Goal: Task Accomplishment & Management: Use online tool/utility

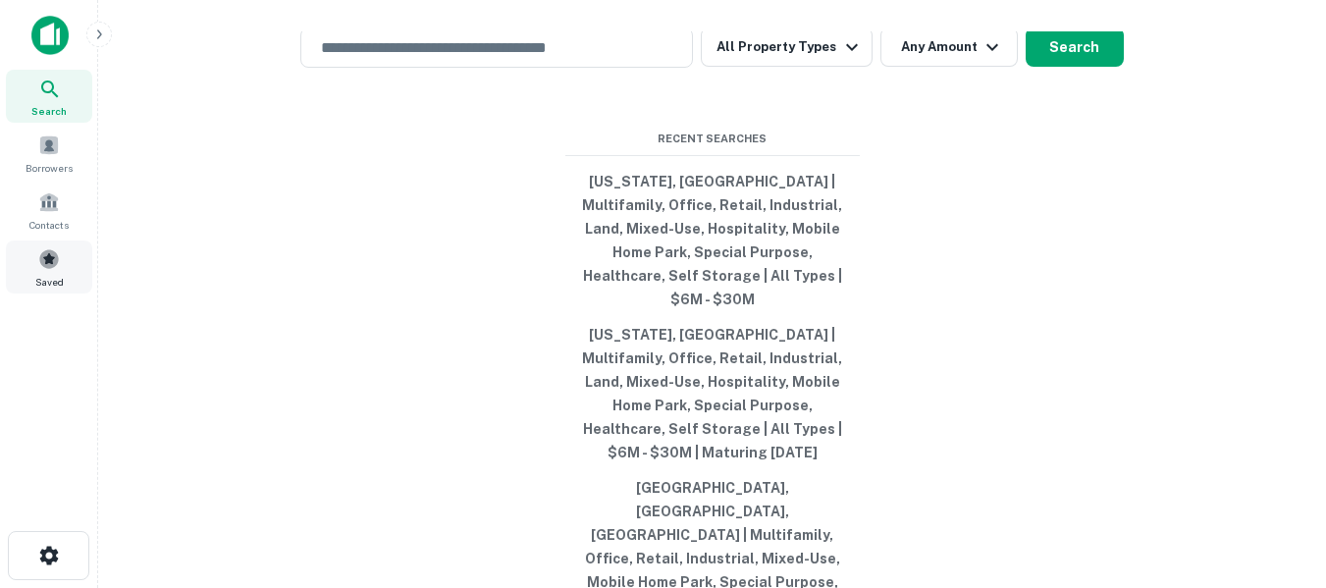
click at [49, 257] on span at bounding box center [49, 259] width 22 height 22
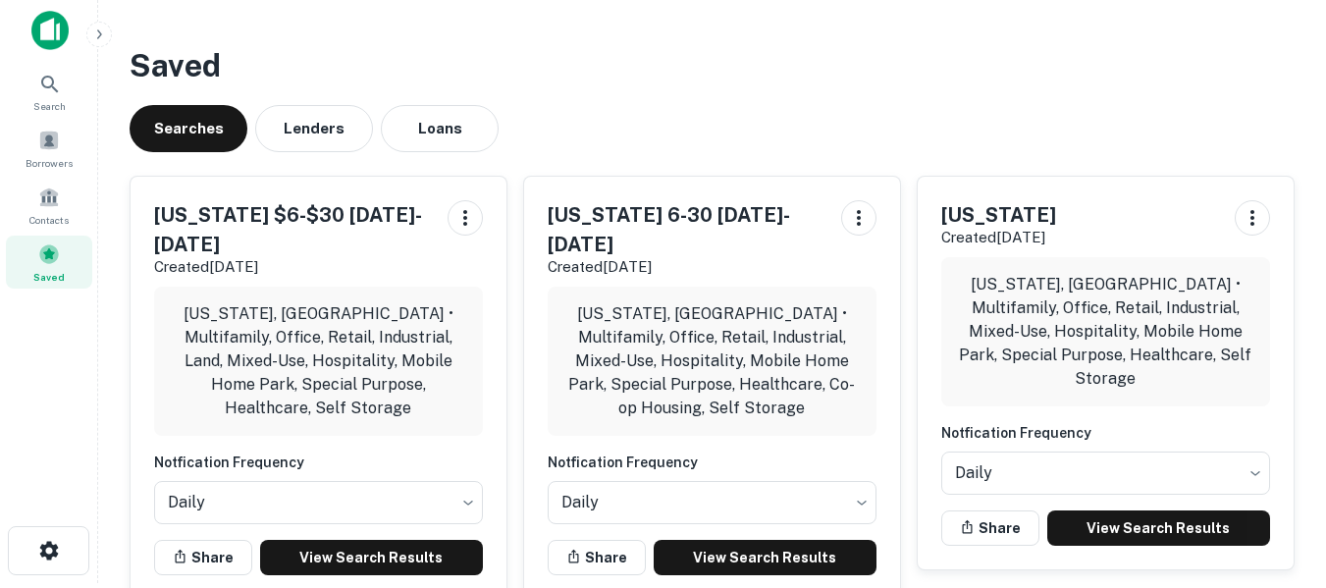
scroll to position [98, 0]
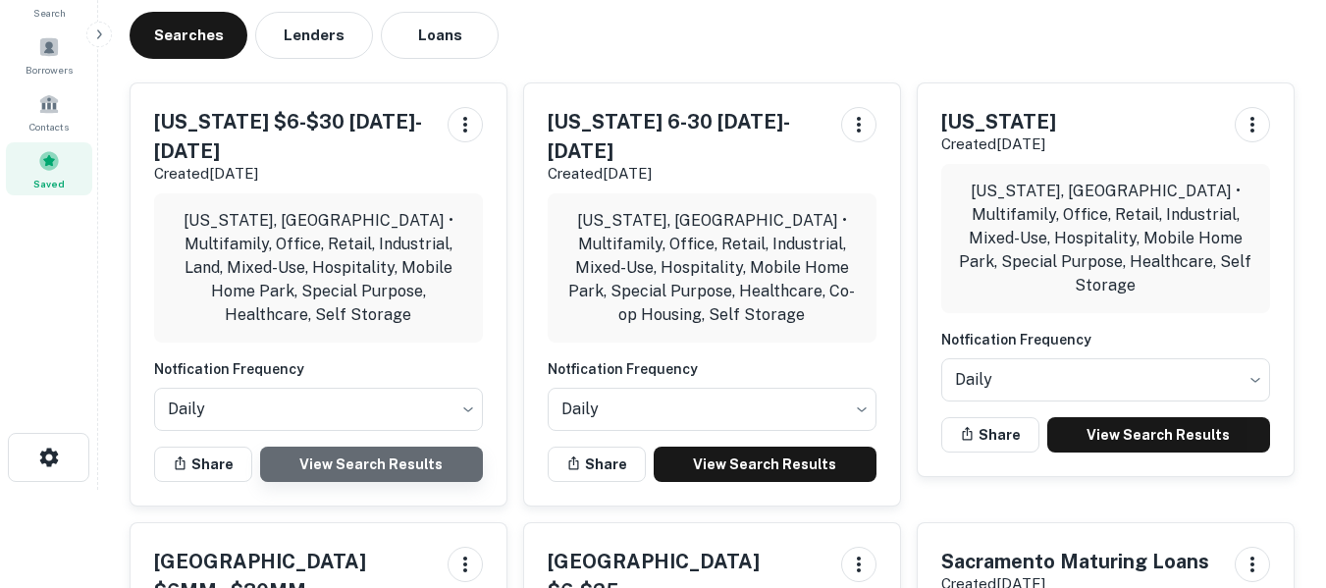
click at [358, 447] on link "View Search Results" at bounding box center [371, 464] width 223 height 35
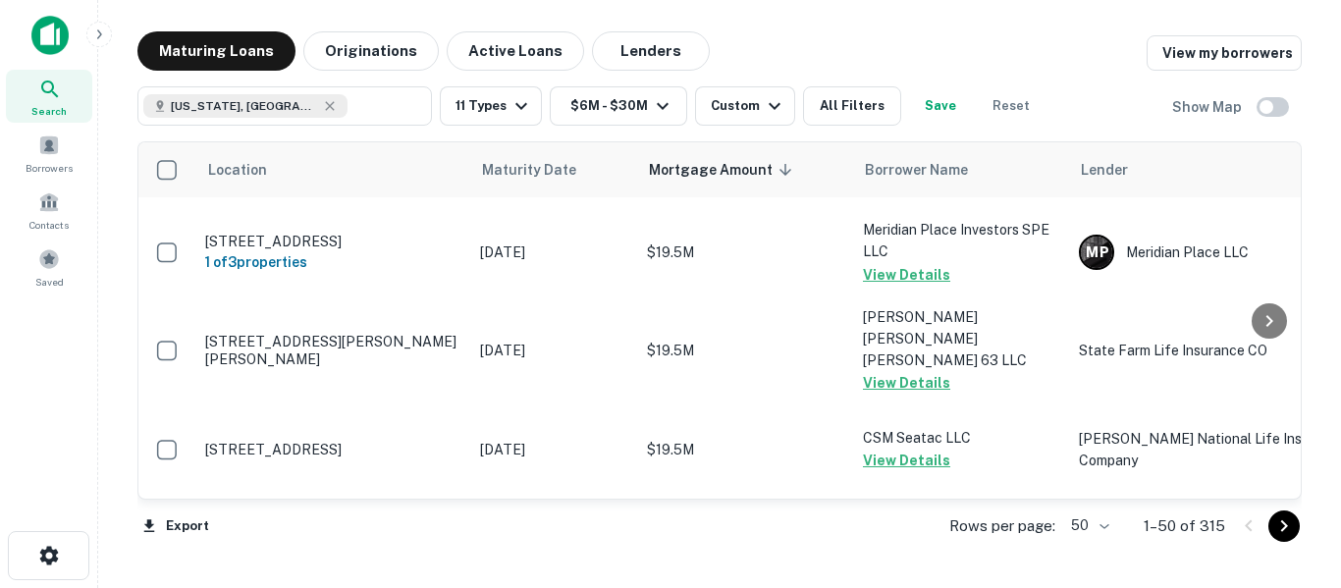
scroll to position [3242, 0]
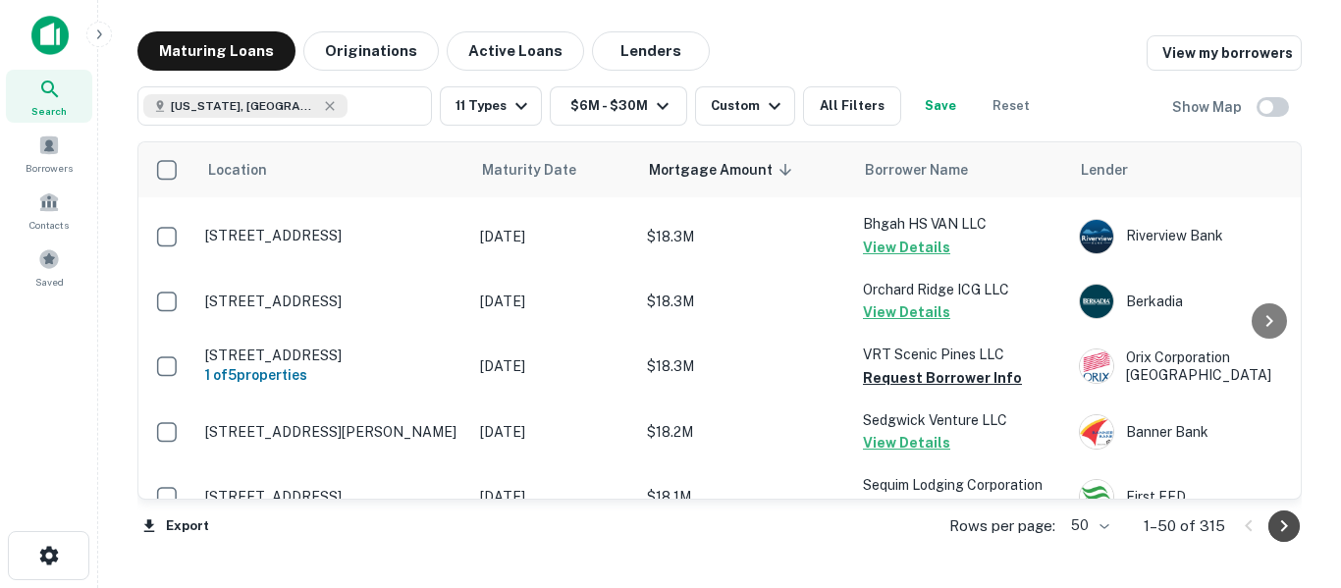
click at [1282, 525] on icon "Go to next page" at bounding box center [1284, 526] width 24 height 24
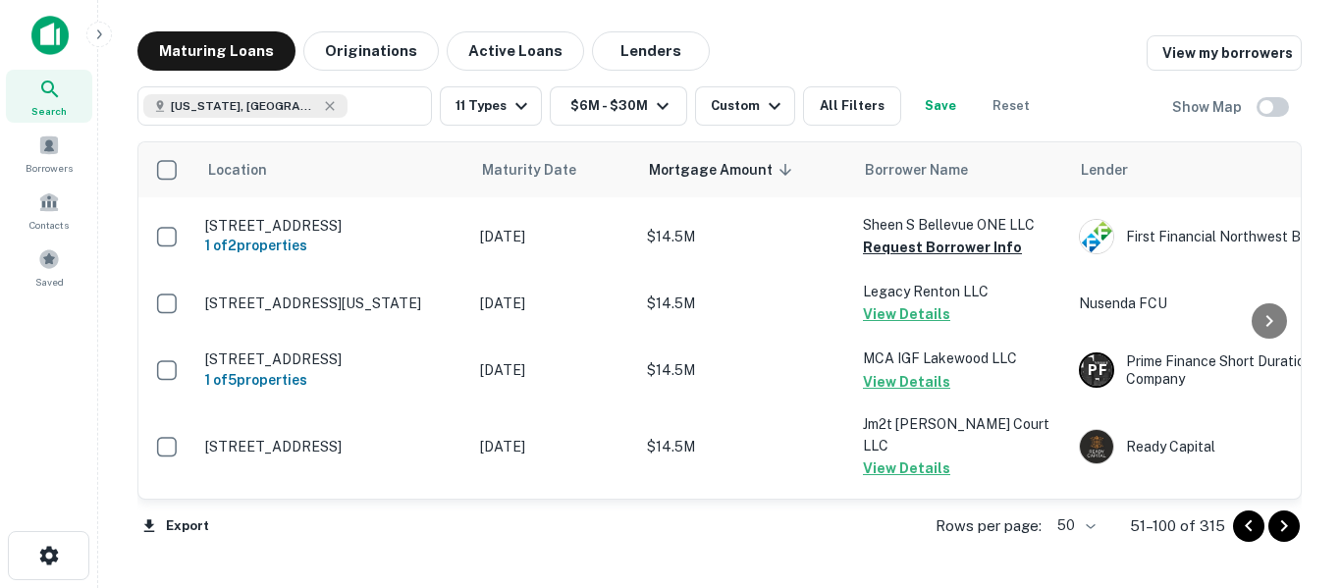
click at [1283, 525] on icon "Go to next page" at bounding box center [1284, 526] width 24 height 24
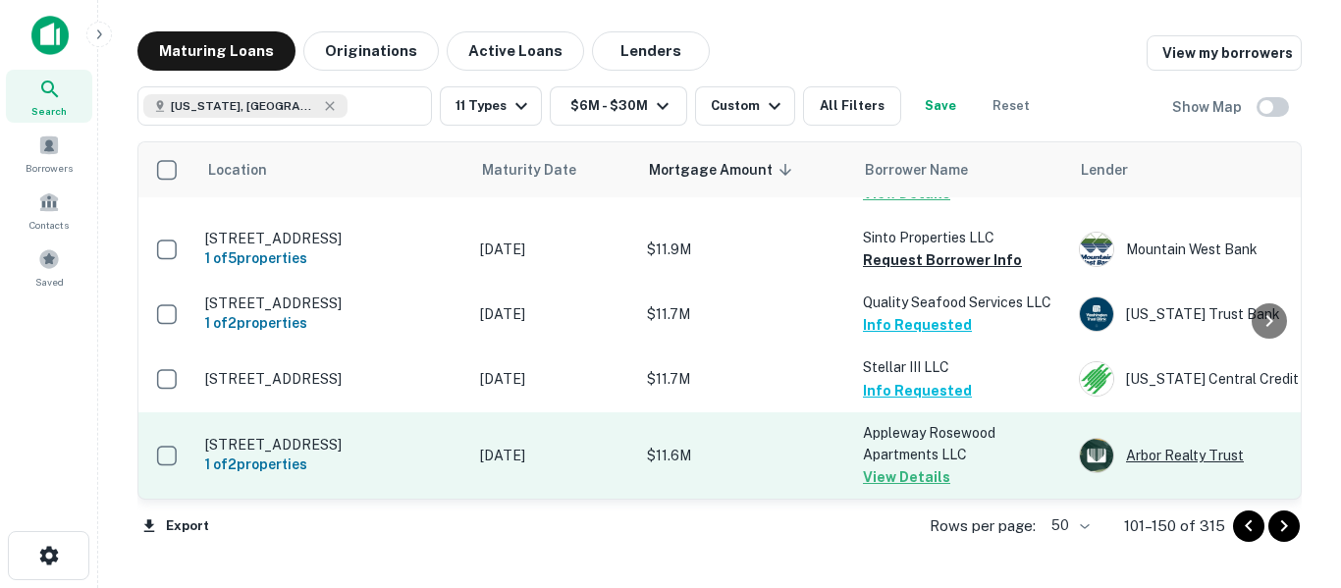
scroll to position [3299, 0]
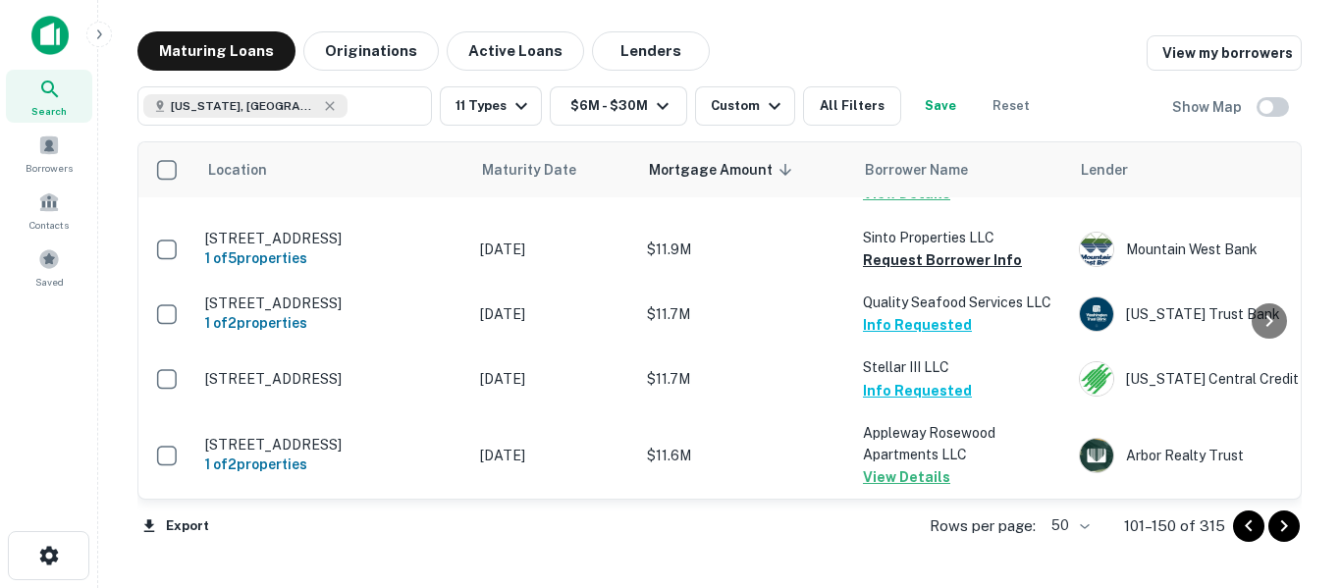
click at [1284, 527] on icon "Go to next page" at bounding box center [1284, 526] width 7 height 12
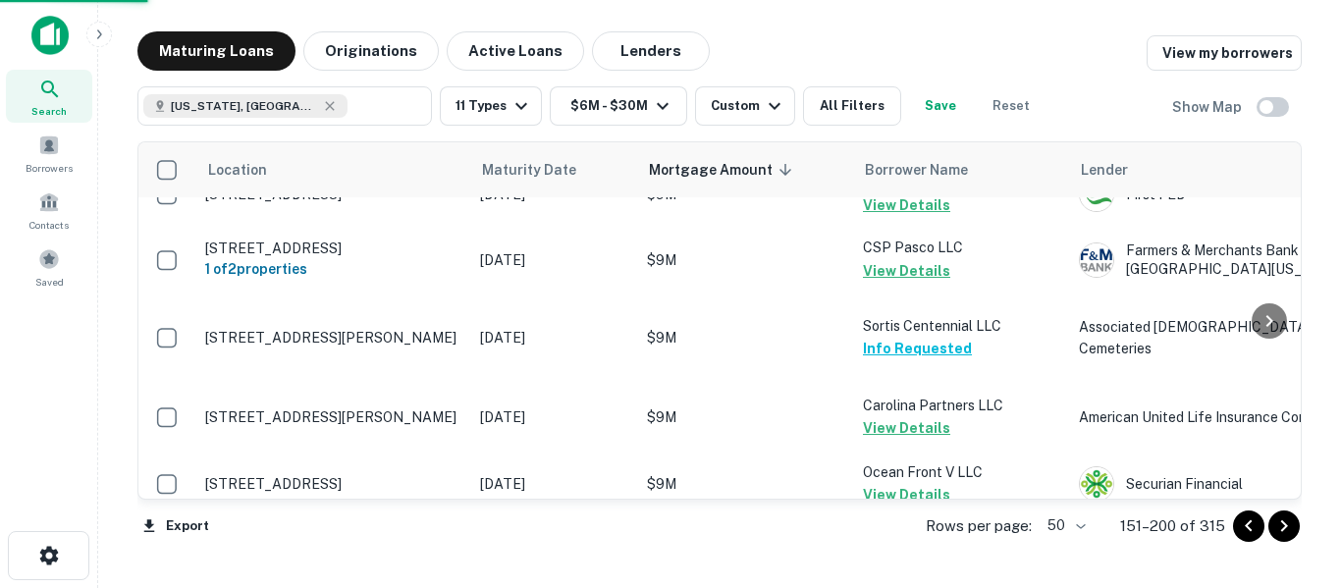
scroll to position [3223, 0]
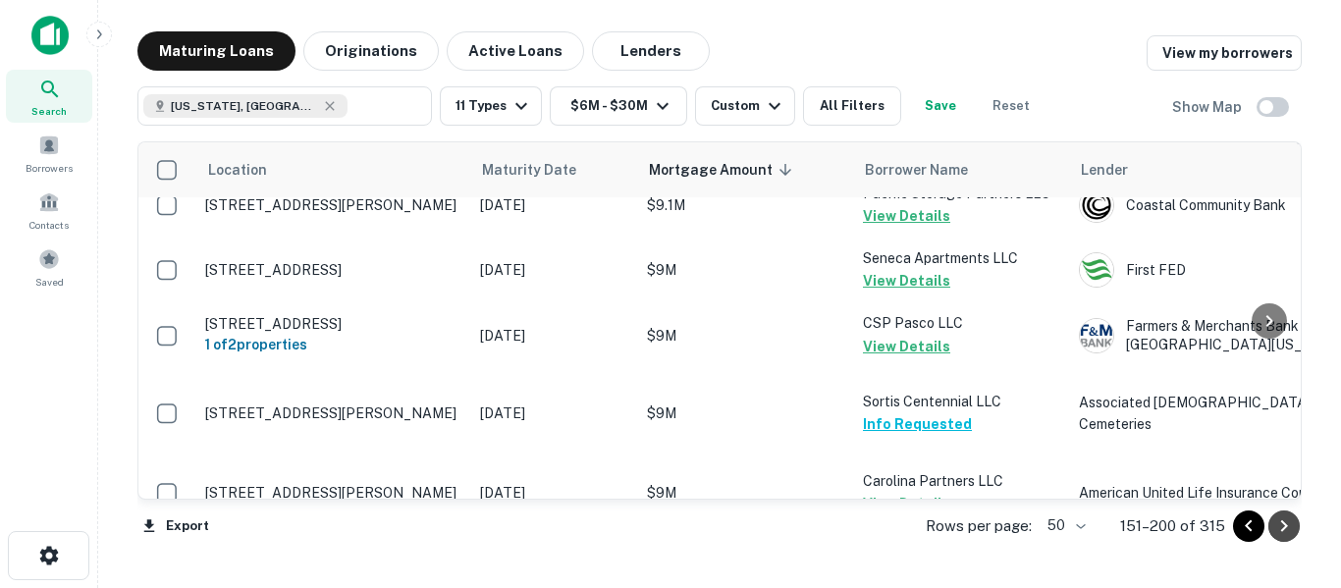
click at [1284, 529] on icon "Go to next page" at bounding box center [1284, 526] width 7 height 12
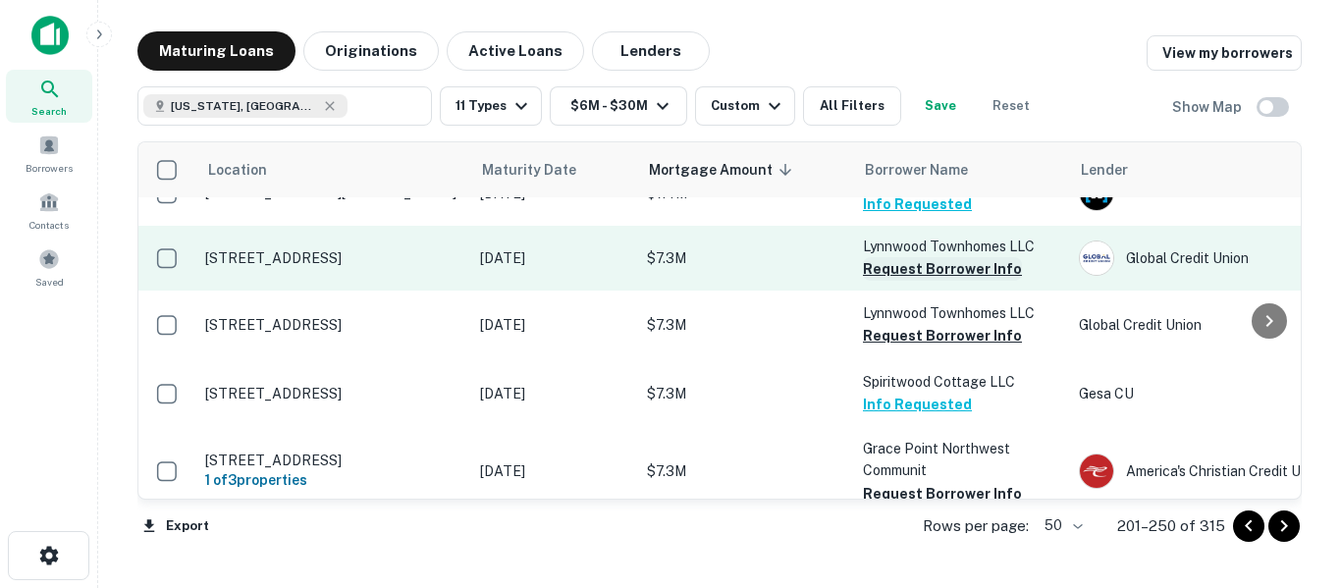
scroll to position [3200, 0]
click at [942, 269] on button "Request Borrower Info" at bounding box center [942, 268] width 159 height 24
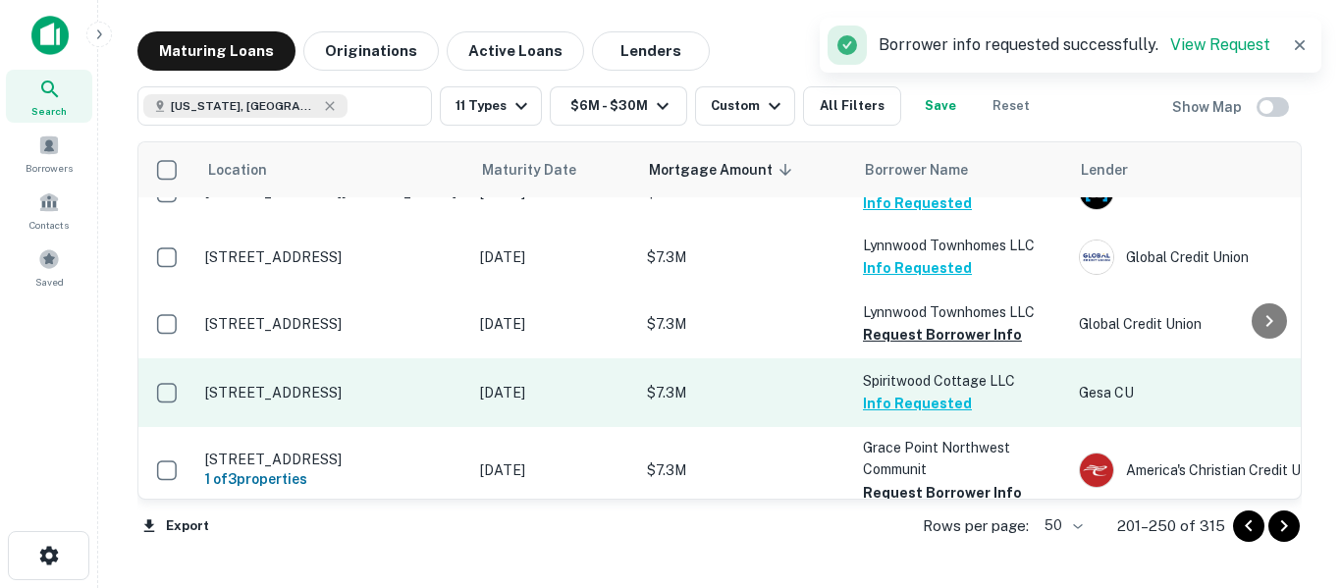
scroll to position [3232, 0]
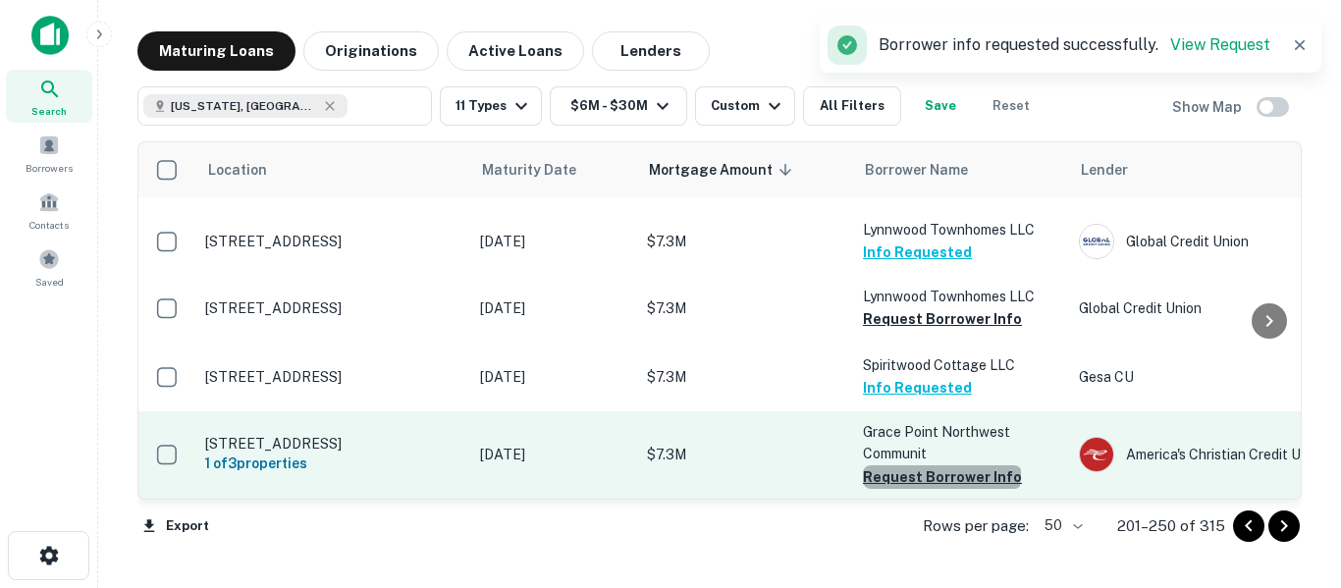
click at [940, 465] on button "Request Borrower Info" at bounding box center [942, 477] width 159 height 24
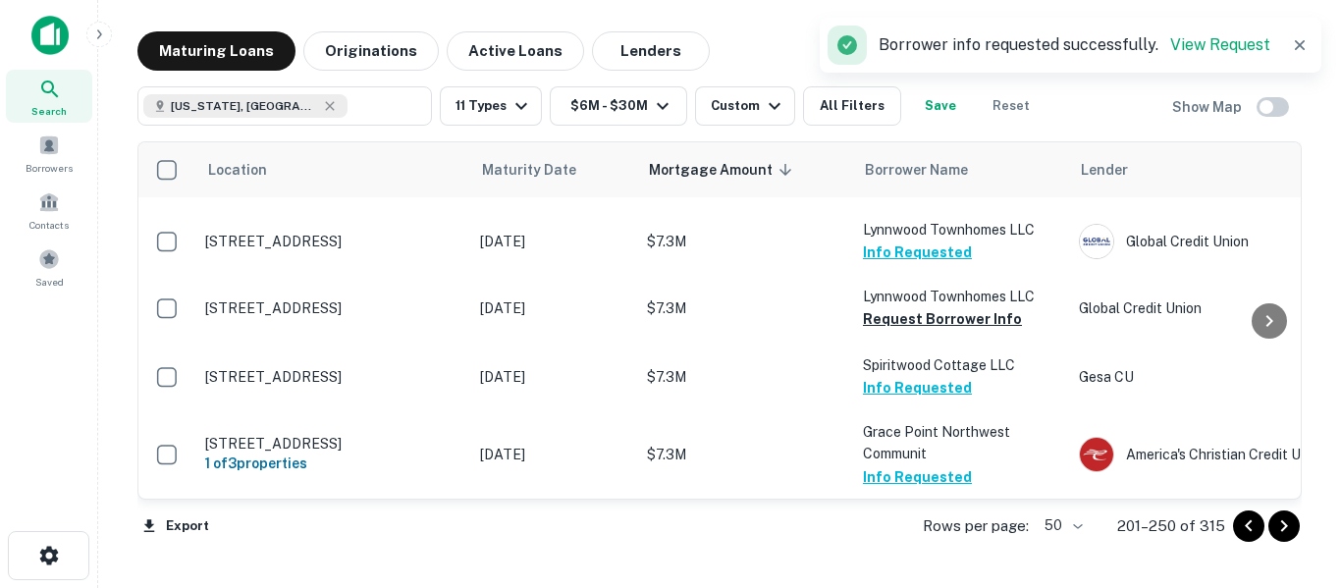
click at [1282, 529] on icon "Go to next page" at bounding box center [1284, 526] width 7 height 12
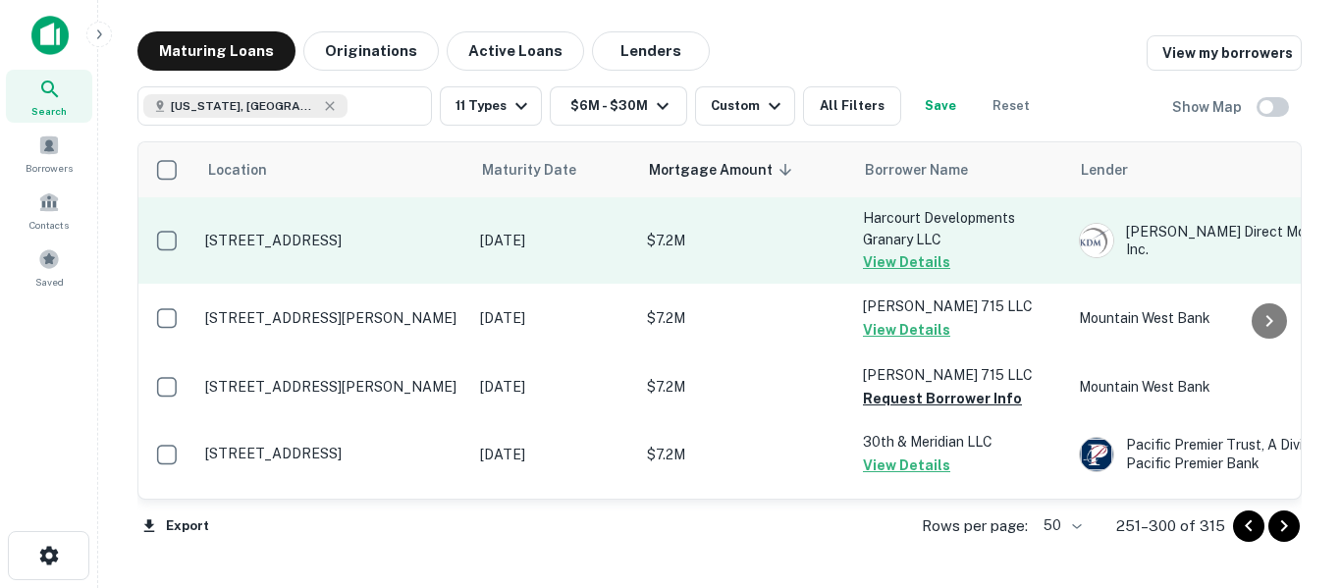
click at [903, 257] on button "View Details" at bounding box center [906, 262] width 87 height 24
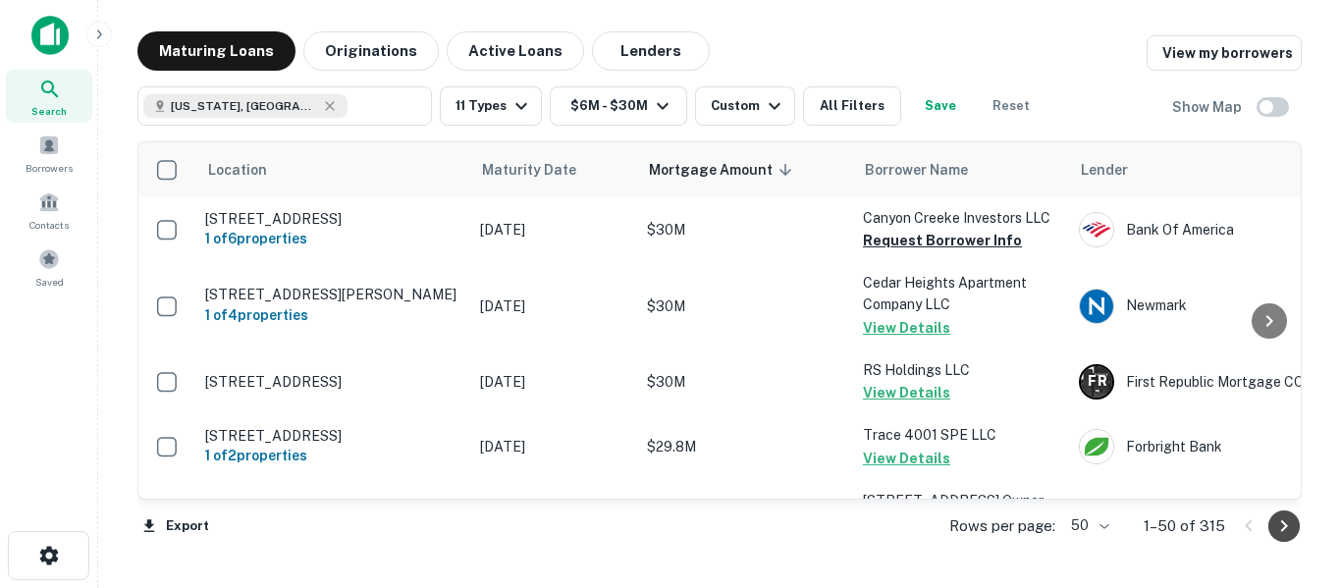
click at [1282, 528] on icon "Go to next page" at bounding box center [1284, 526] width 24 height 24
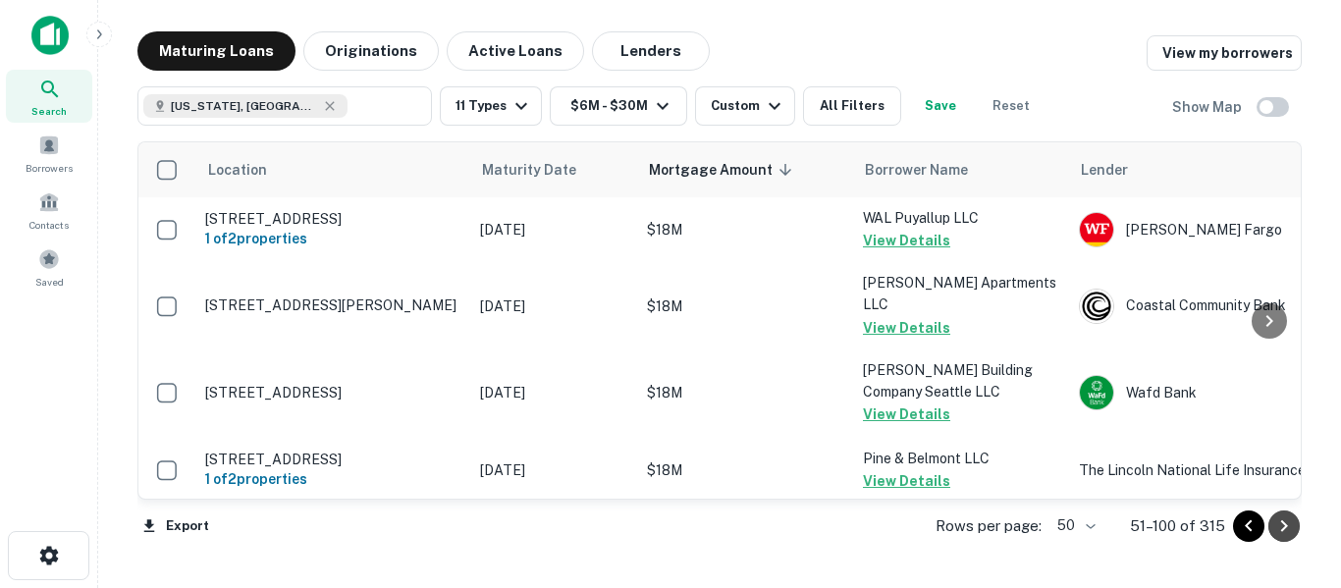
click at [1283, 526] on icon "Go to next page" at bounding box center [1284, 526] width 24 height 24
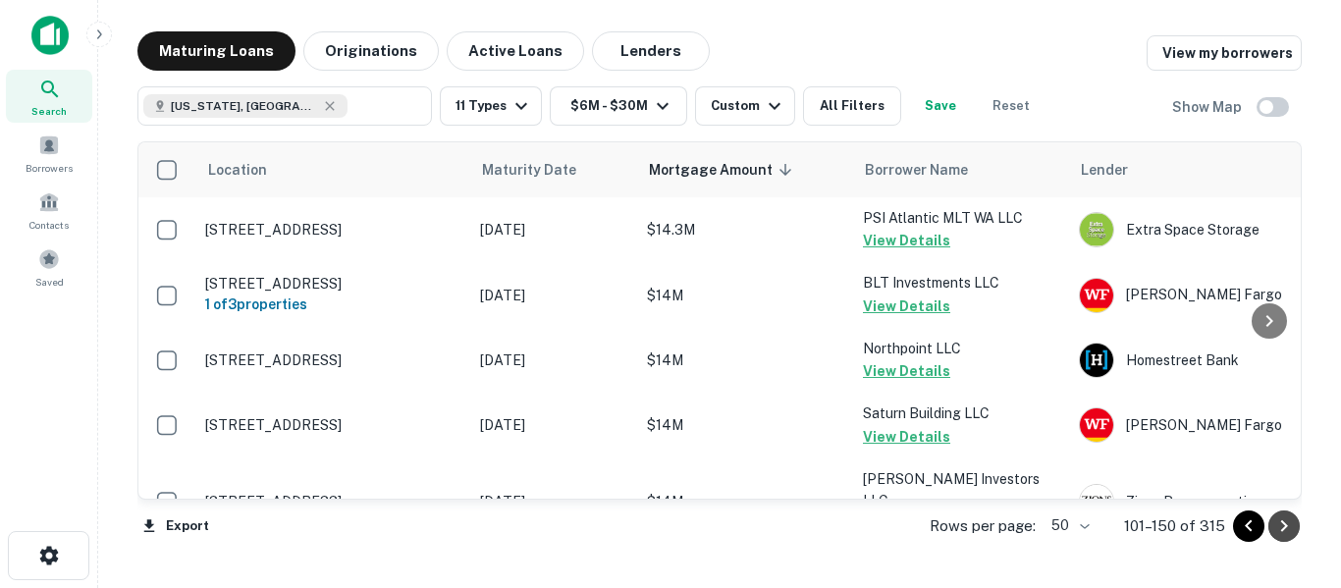
click at [1283, 526] on icon "Go to next page" at bounding box center [1284, 526] width 24 height 24
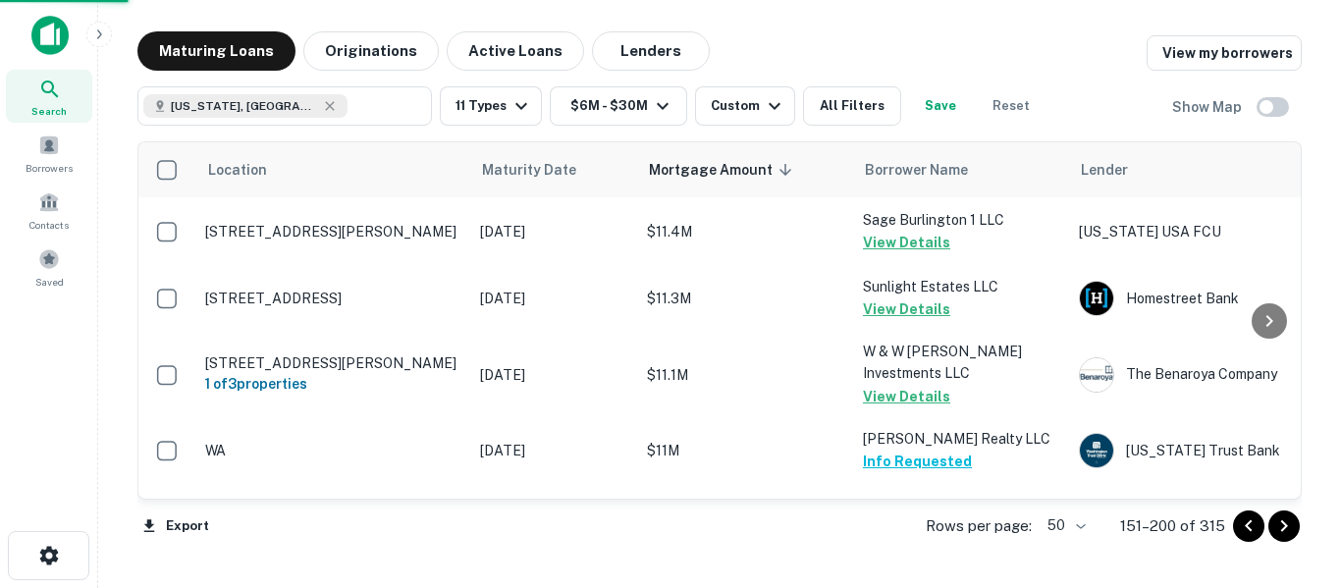
click at [1283, 526] on icon "Go to next page" at bounding box center [1284, 526] width 24 height 24
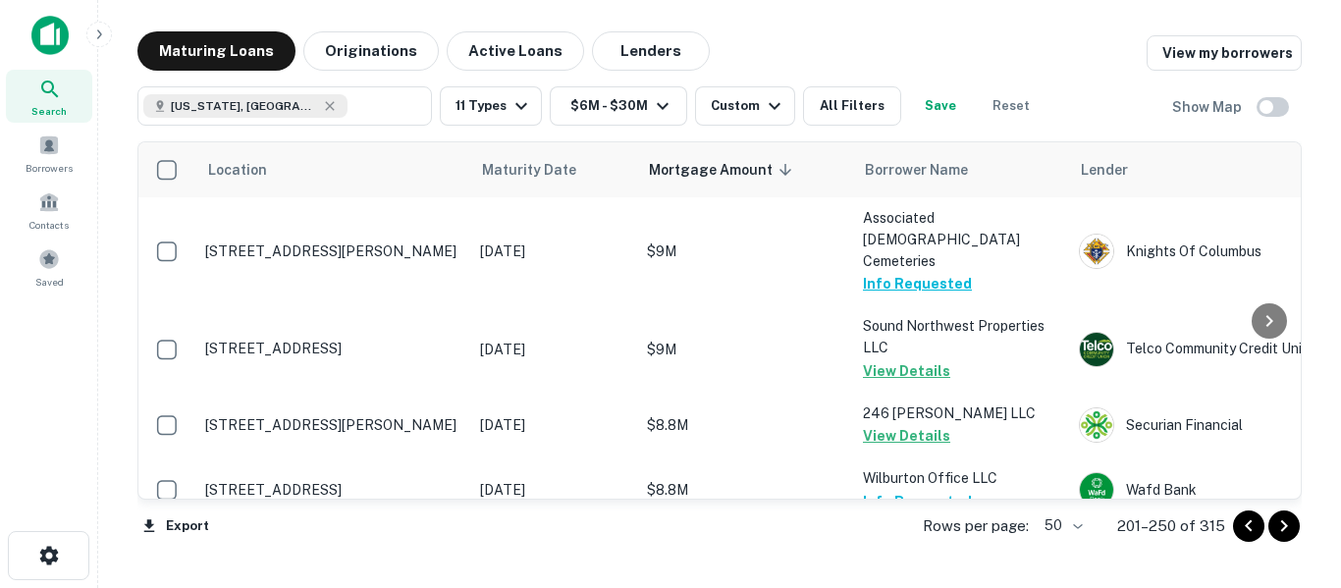
click at [1281, 525] on icon "Go to next page" at bounding box center [1284, 526] width 24 height 24
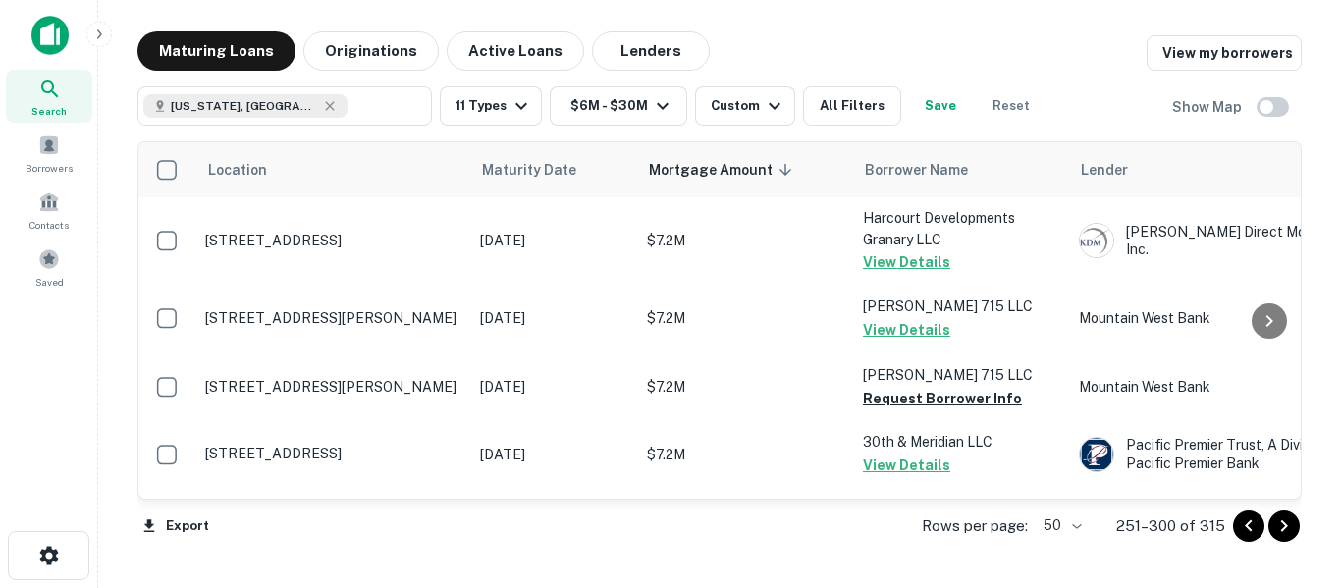
click at [1287, 528] on icon "Go to next page" at bounding box center [1284, 526] width 24 height 24
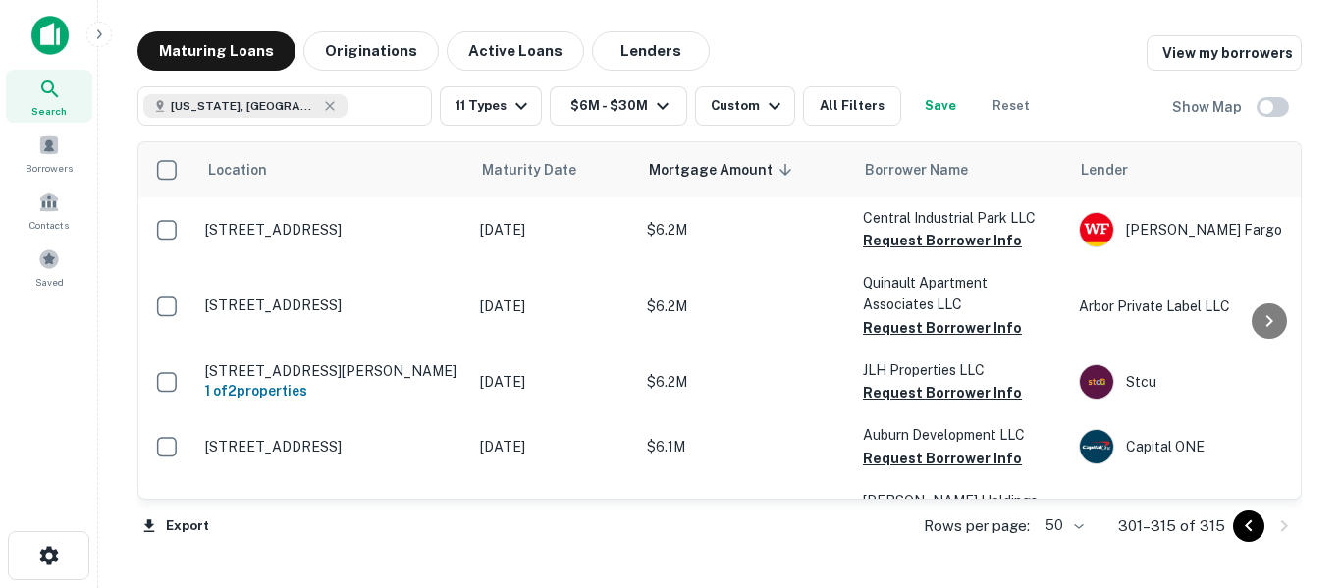
click at [1245, 528] on icon "Go to previous page" at bounding box center [1249, 526] width 24 height 24
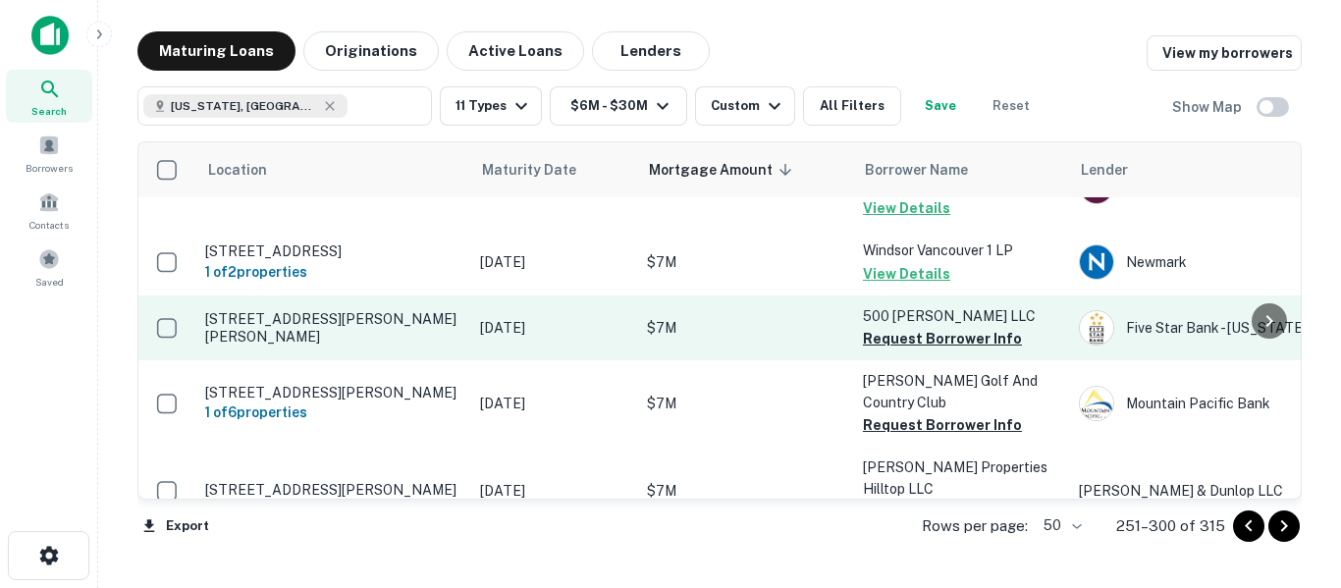
scroll to position [589, 0]
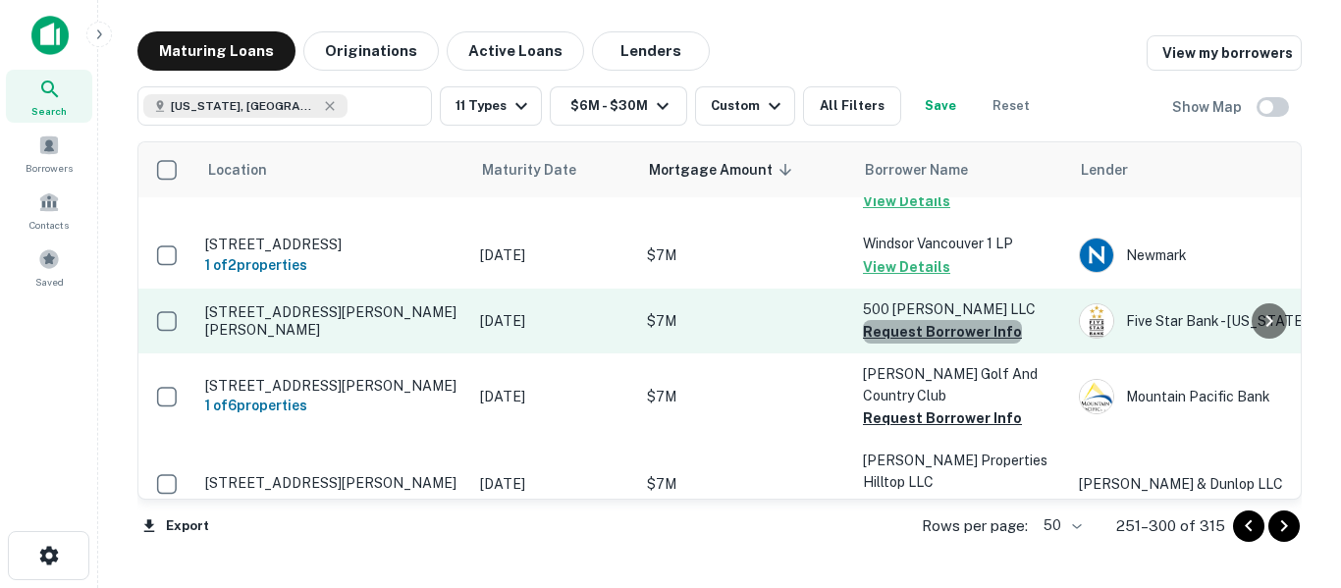
click at [949, 320] on button "Request Borrower Info" at bounding box center [942, 332] width 159 height 24
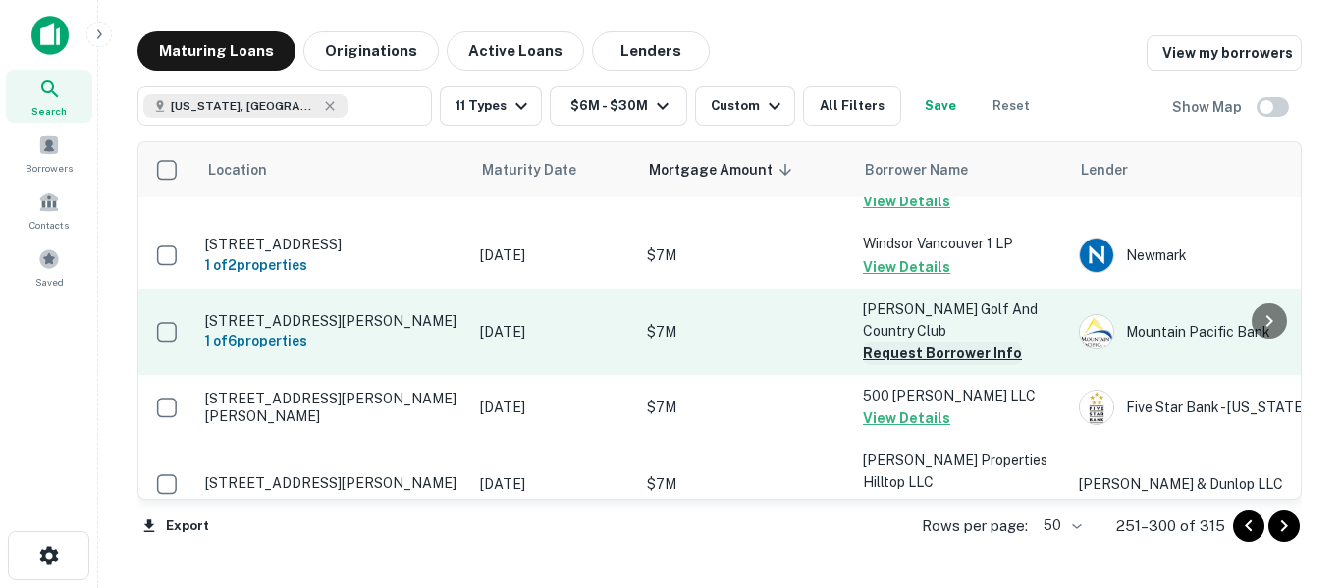
click at [943, 342] on button "Request Borrower Info" at bounding box center [942, 354] width 159 height 24
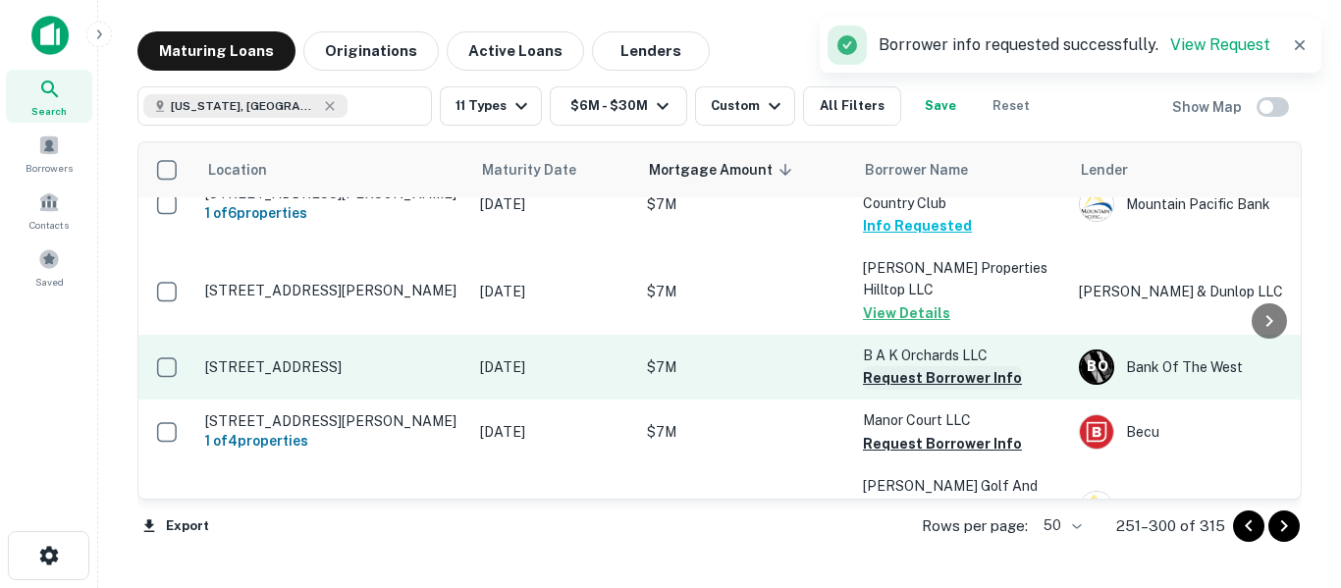
scroll to position [785, 0]
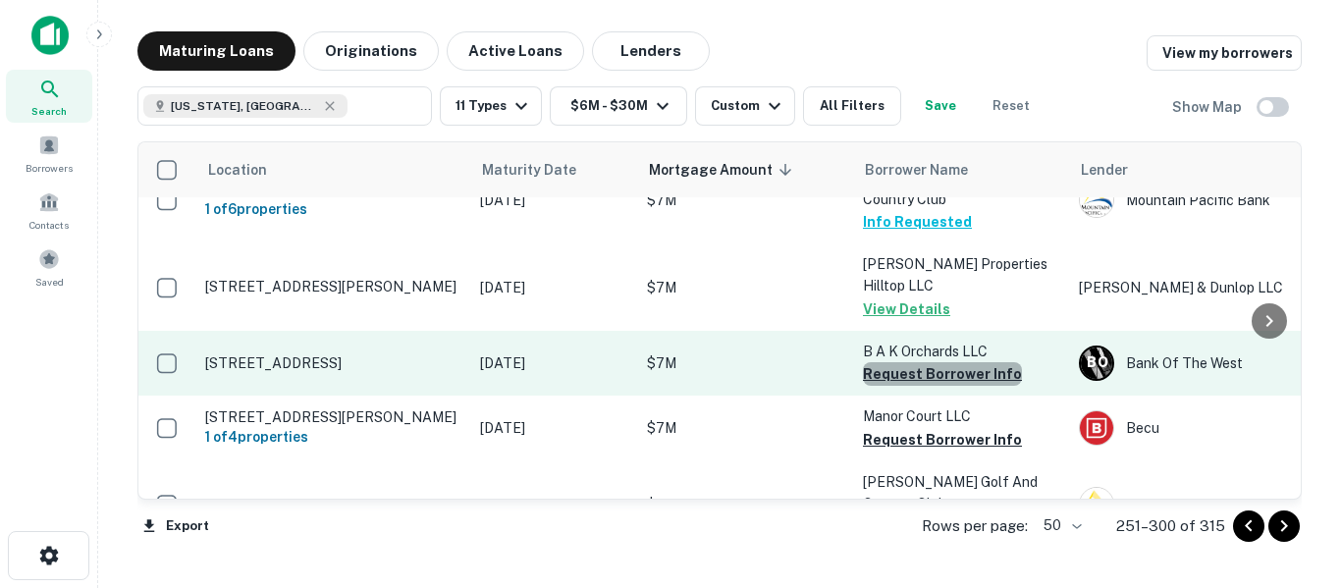
click at [959, 362] on button "Request Borrower Info" at bounding box center [942, 374] width 159 height 24
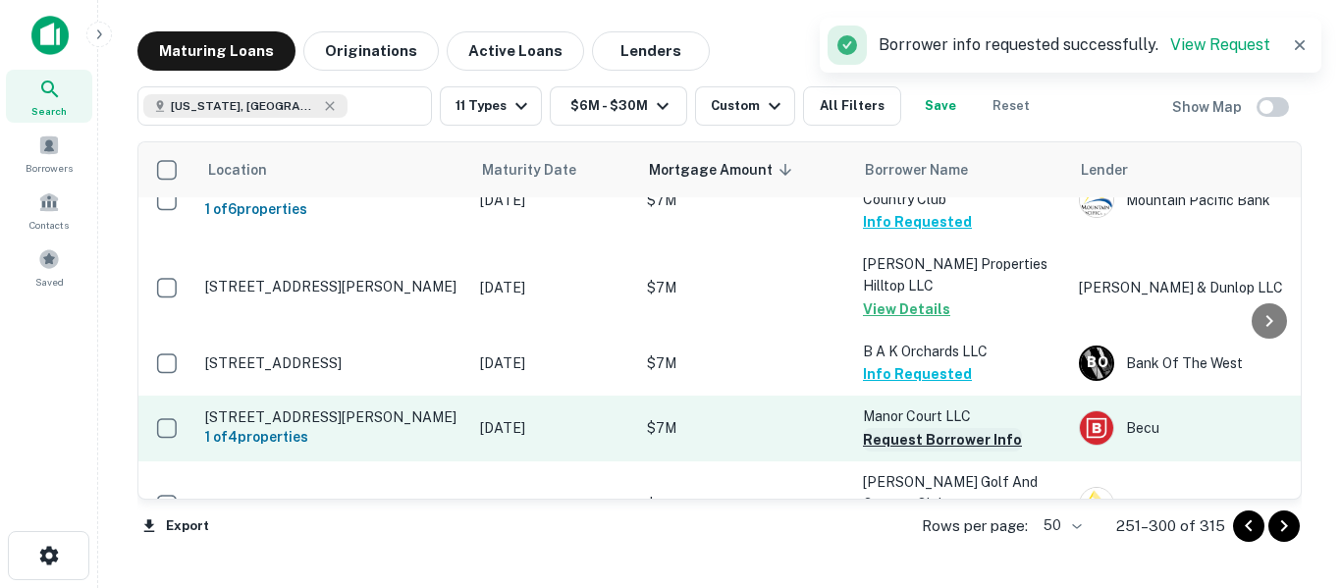
click at [930, 428] on button "Request Borrower Info" at bounding box center [942, 440] width 159 height 24
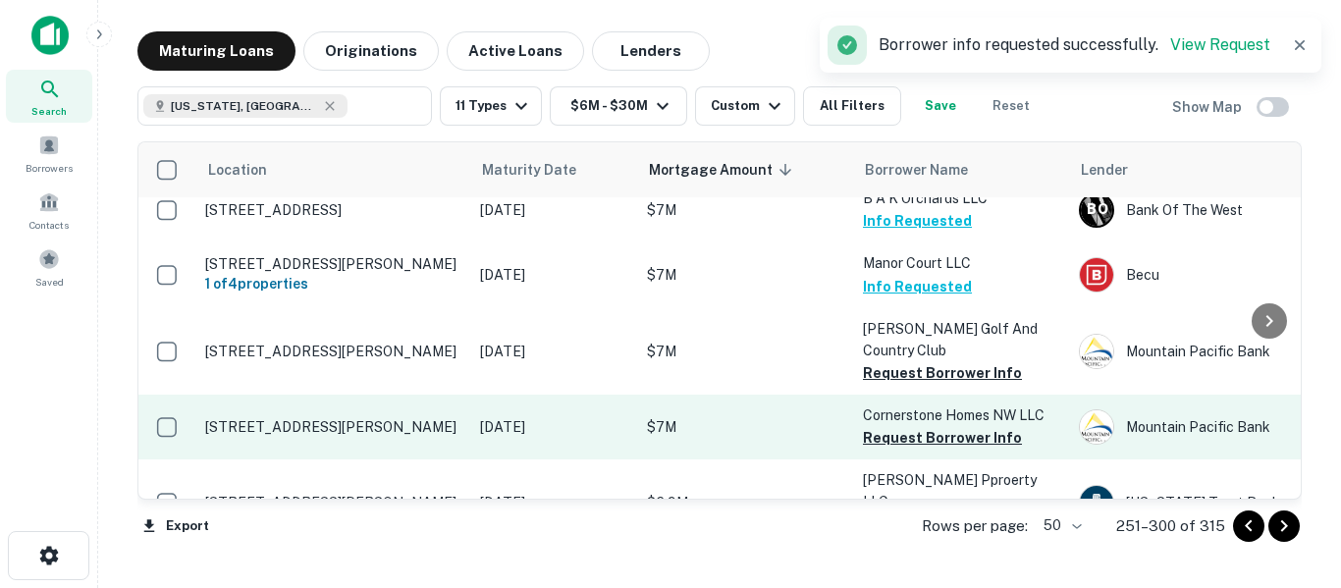
scroll to position [949, 0]
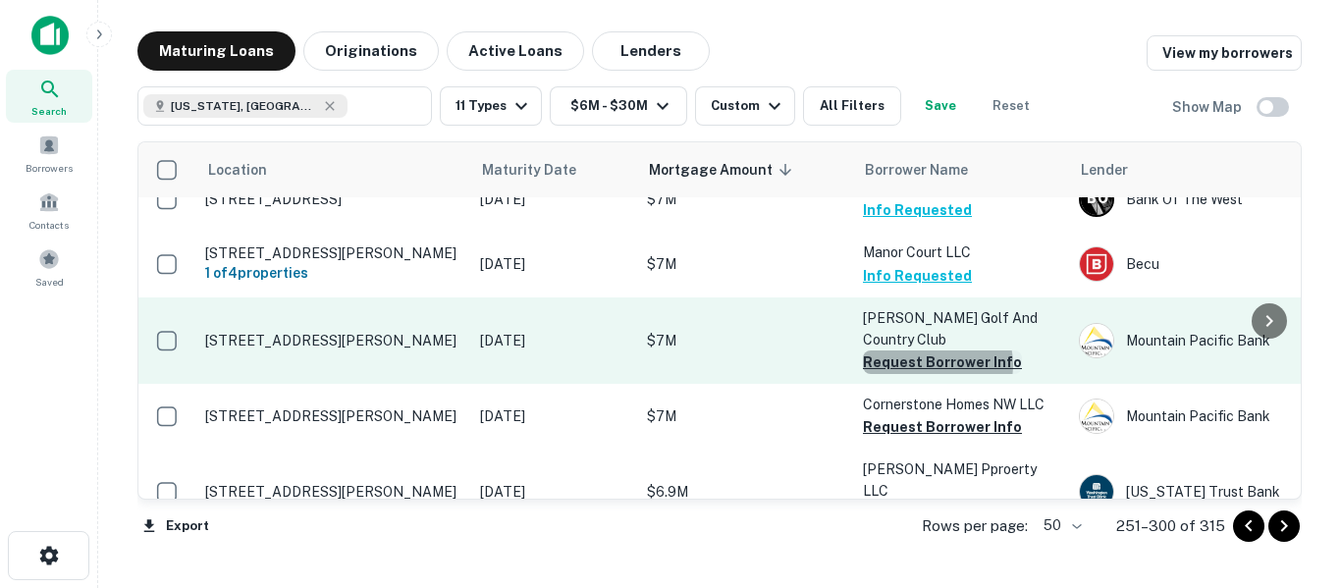
click at [932, 350] on button "Request Borrower Info" at bounding box center [942, 362] width 159 height 24
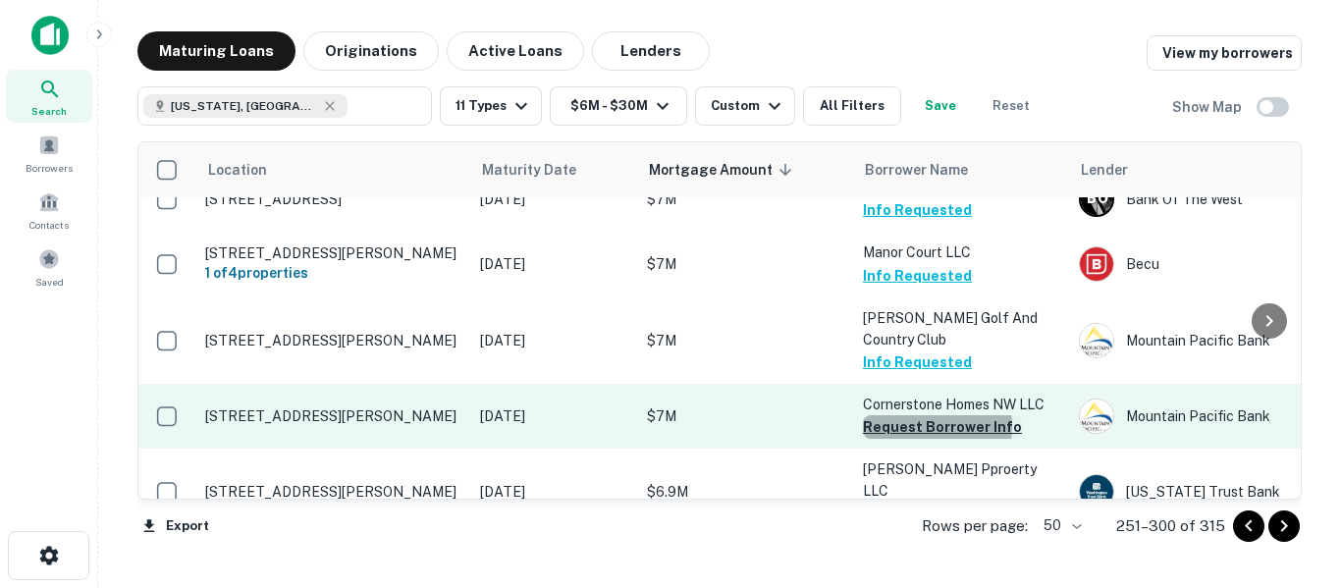
click at [935, 415] on button "Request Borrower Info" at bounding box center [942, 427] width 159 height 24
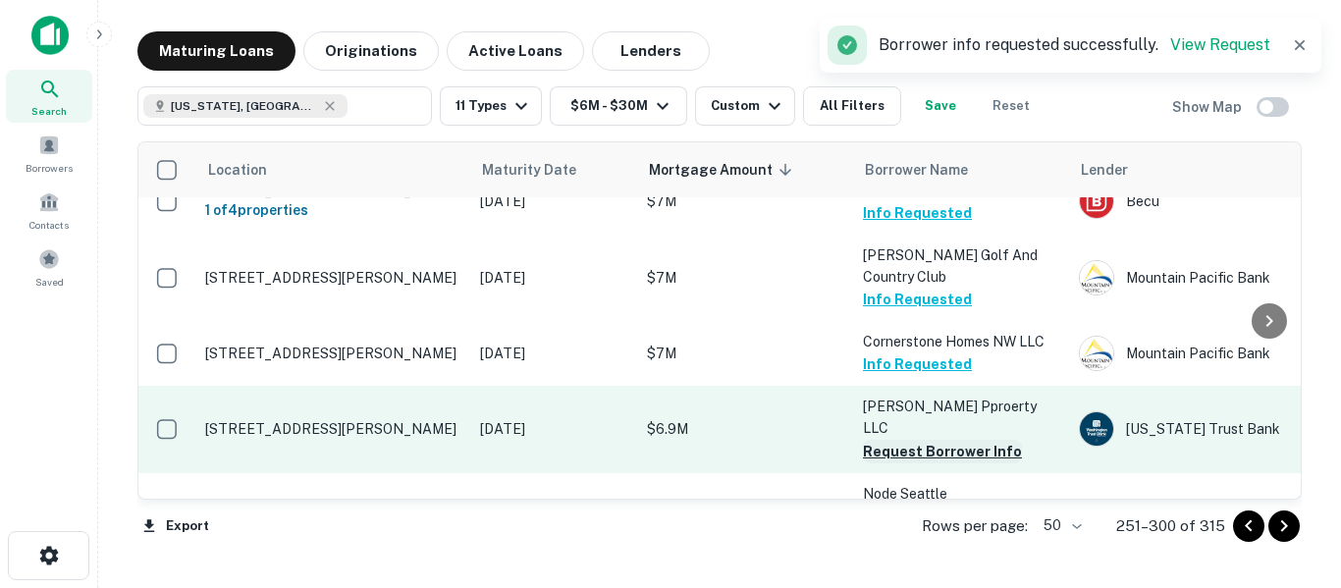
scroll to position [1014, 0]
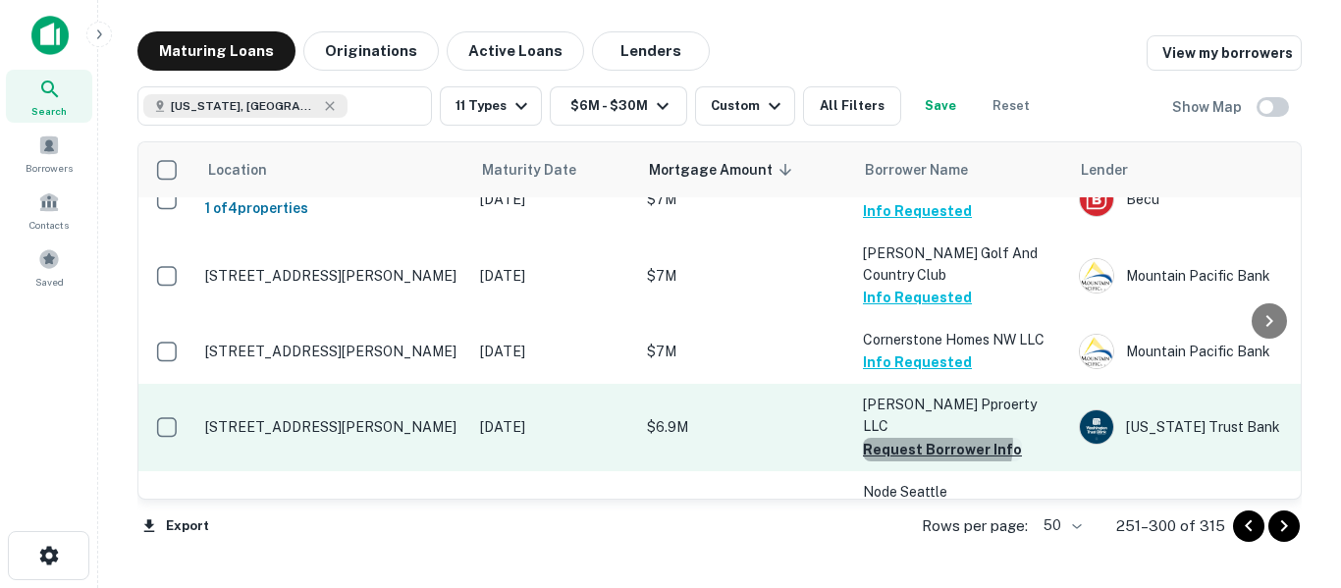
click at [932, 438] on button "Request Borrower Info" at bounding box center [942, 450] width 159 height 24
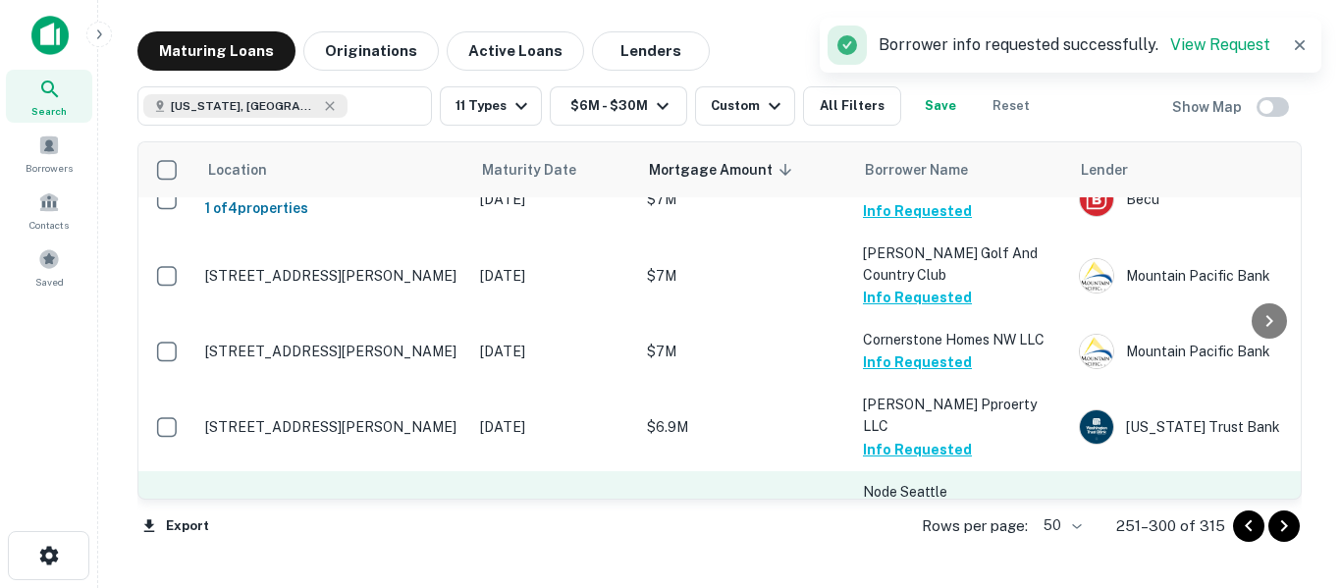
click at [926, 524] on button "Request Borrower Info" at bounding box center [942, 536] width 159 height 24
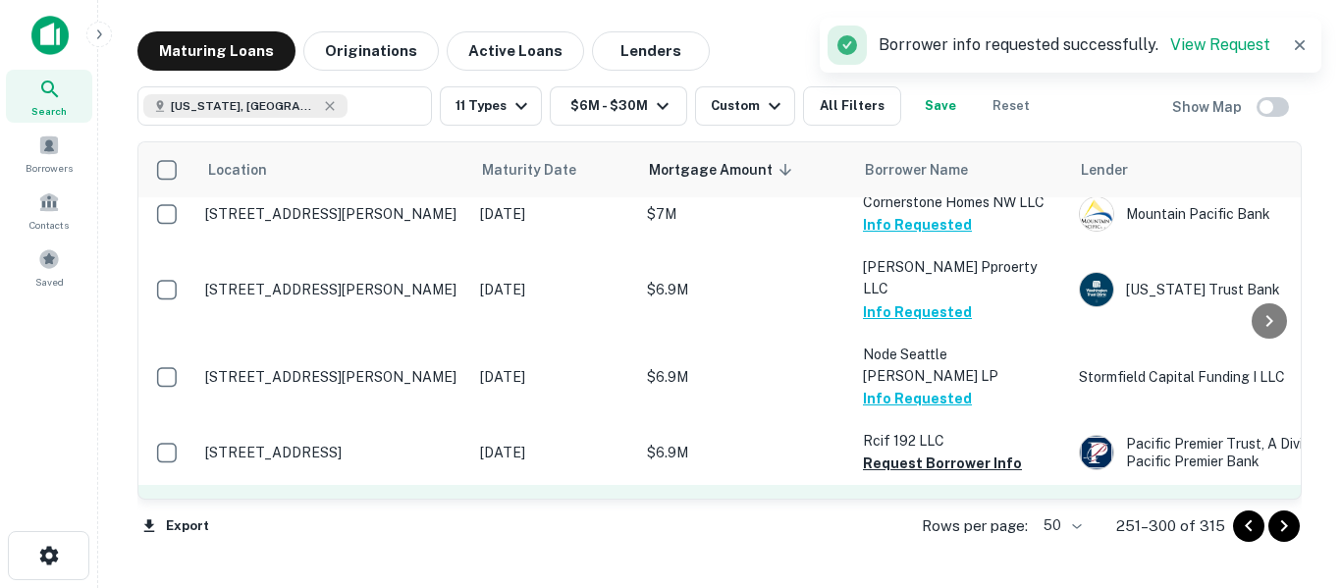
scroll to position [1178, 0]
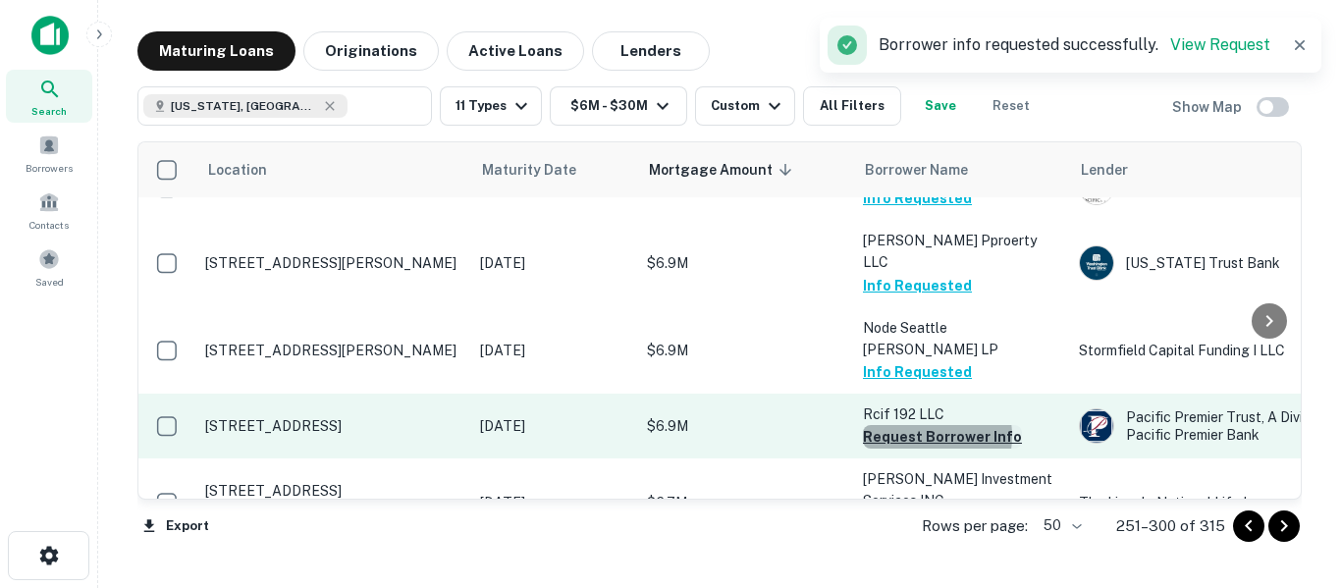
click at [916, 425] on button "Request Borrower Info" at bounding box center [942, 437] width 159 height 24
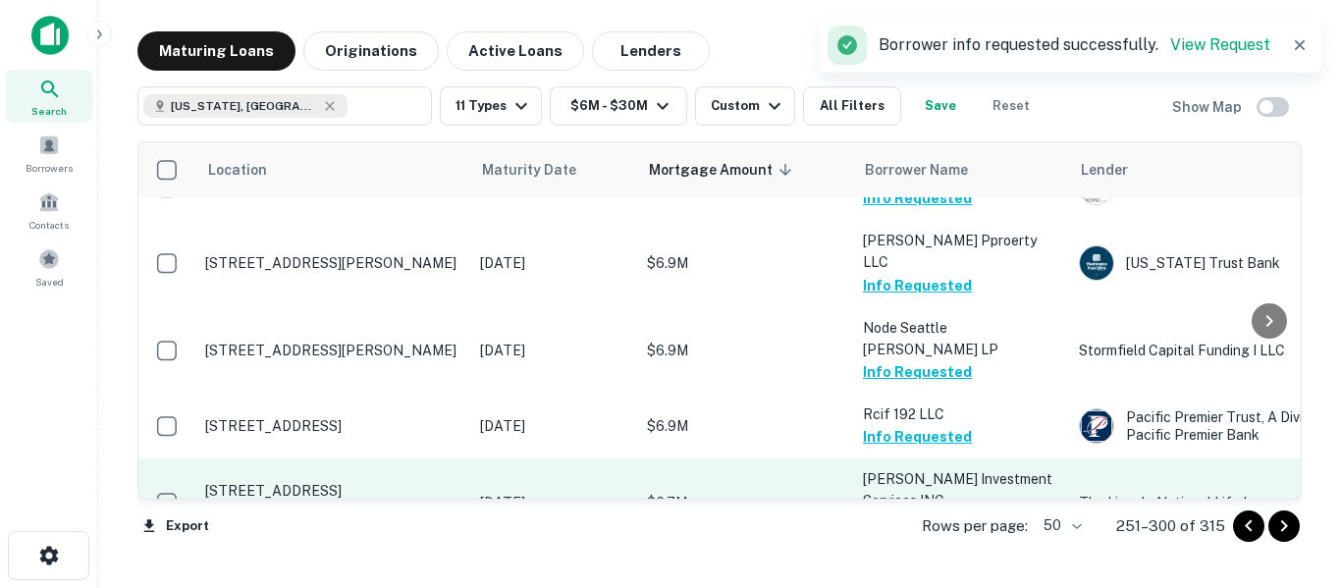
click at [932, 512] on button "Request Borrower Info" at bounding box center [942, 524] width 159 height 24
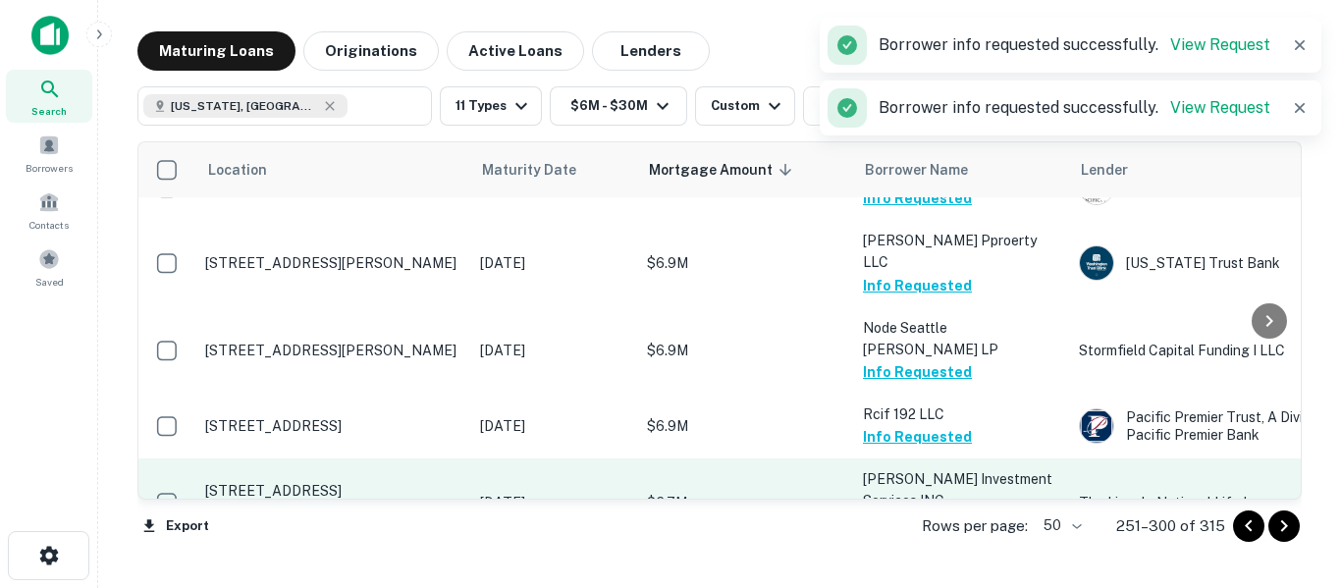
scroll to position [1308, 0]
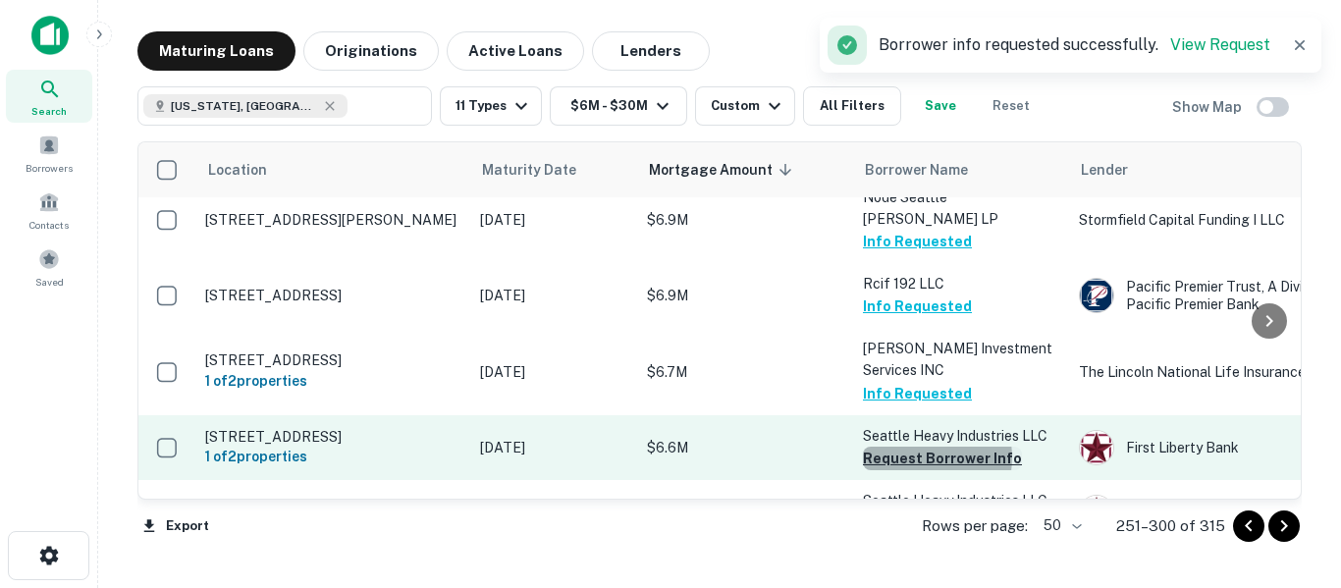
click at [919, 447] on button "Request Borrower Info" at bounding box center [942, 459] width 159 height 24
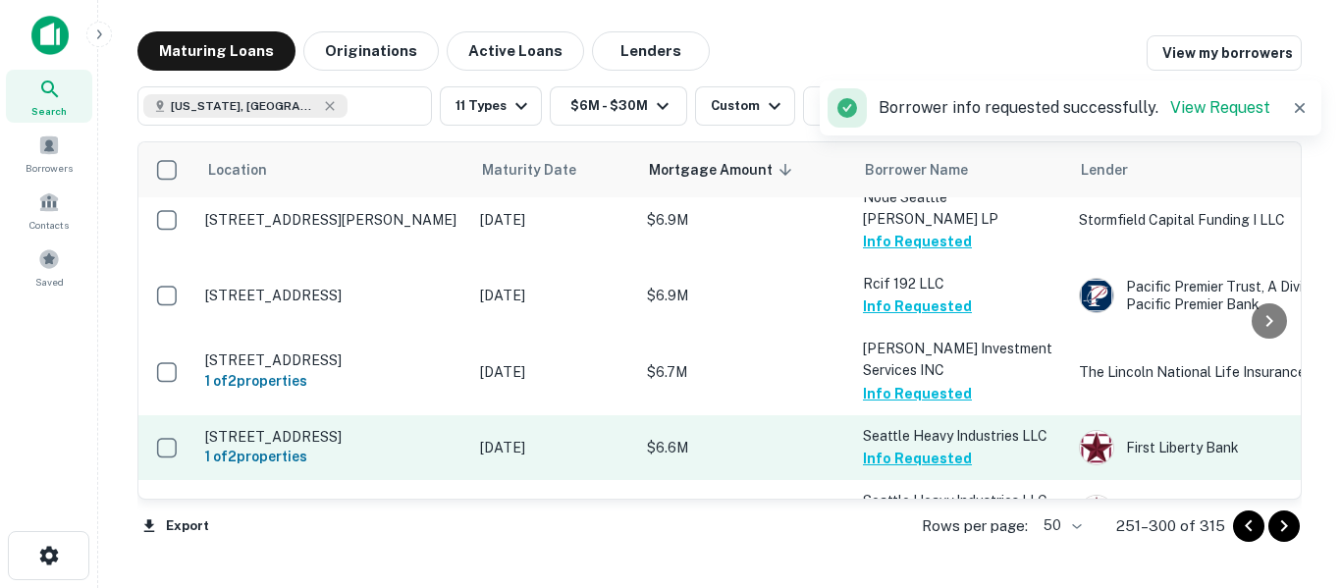
scroll to position [1406, 0]
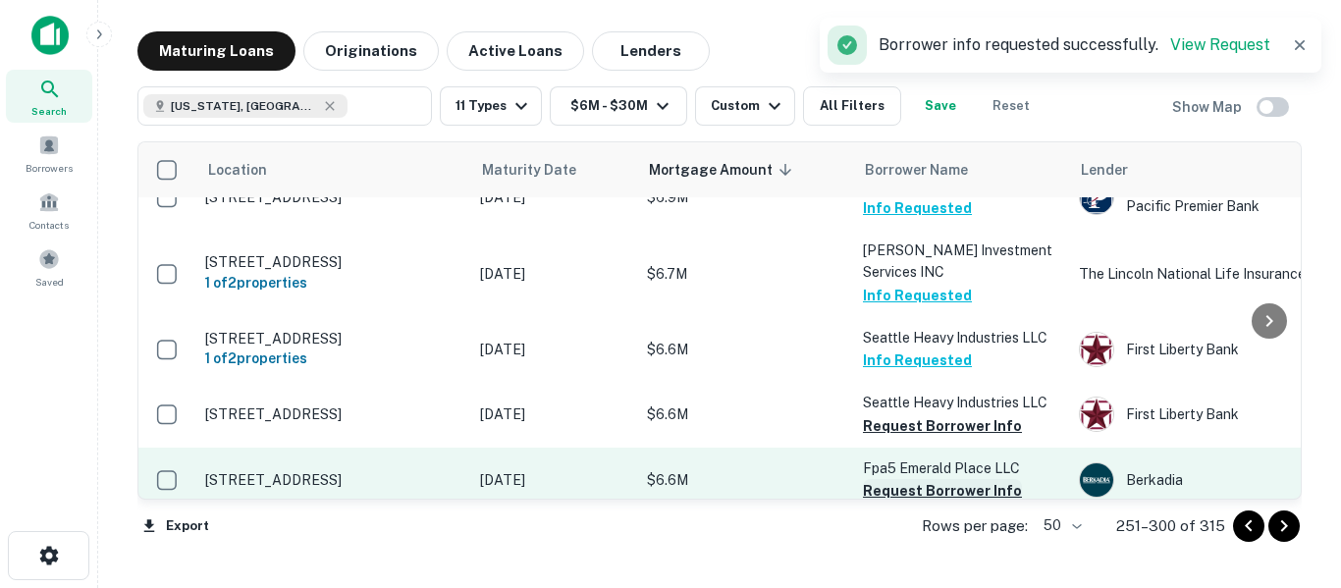
click at [924, 479] on button "Request Borrower Info" at bounding box center [942, 491] width 159 height 24
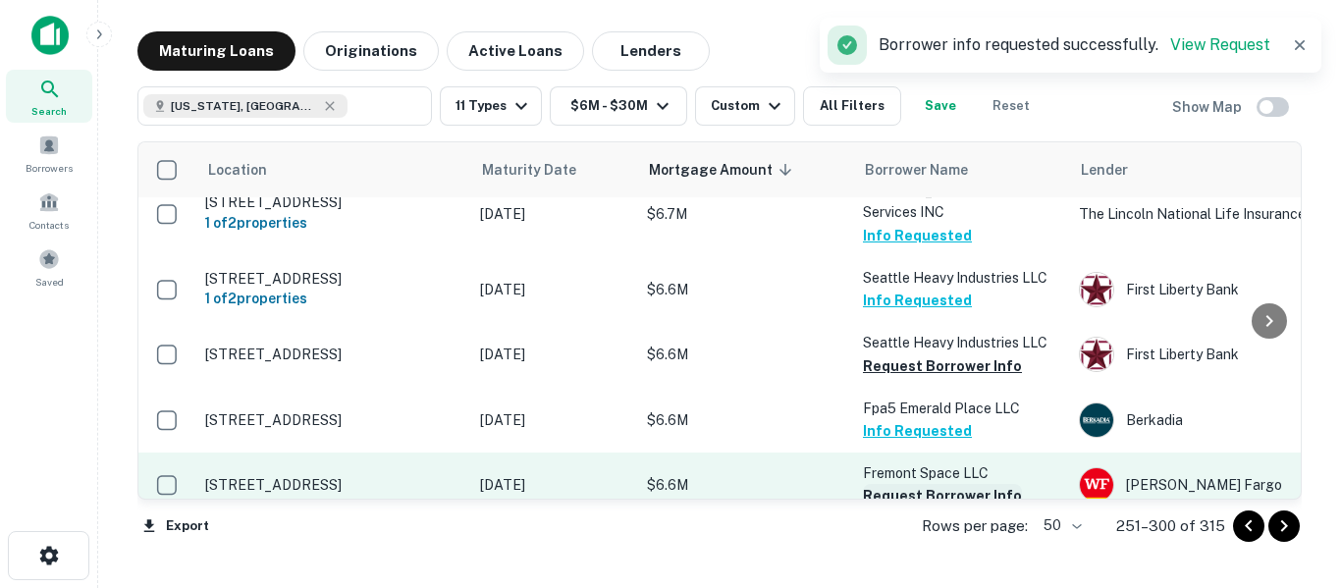
scroll to position [1505, 0]
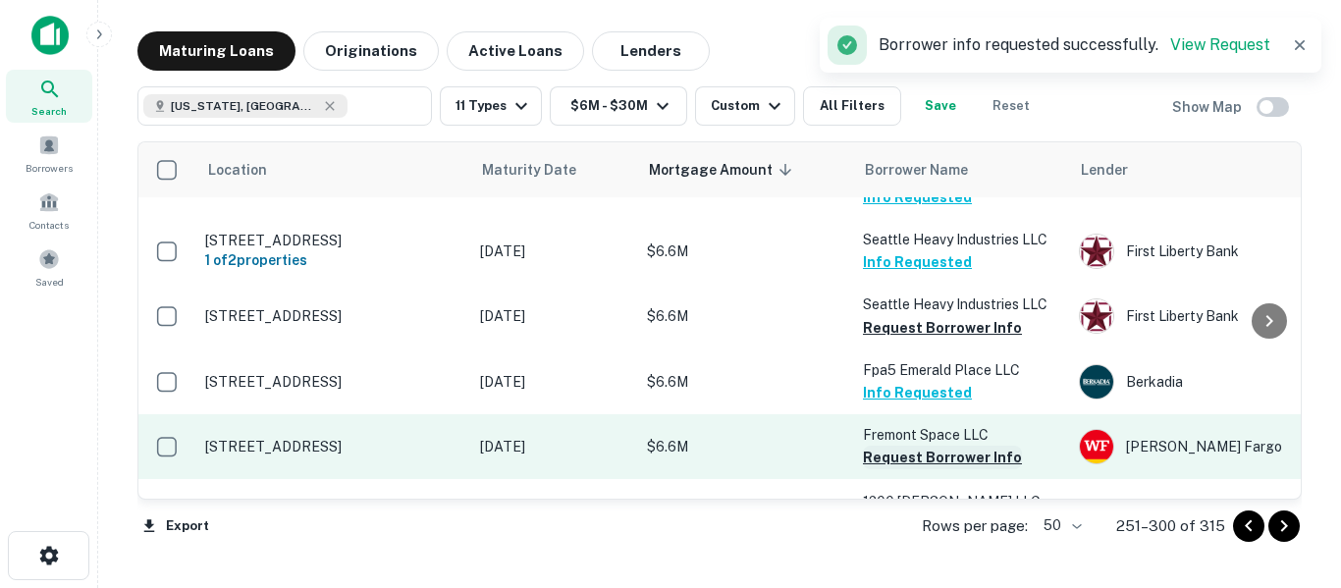
click at [938, 446] on button "Request Borrower Info" at bounding box center [942, 458] width 159 height 24
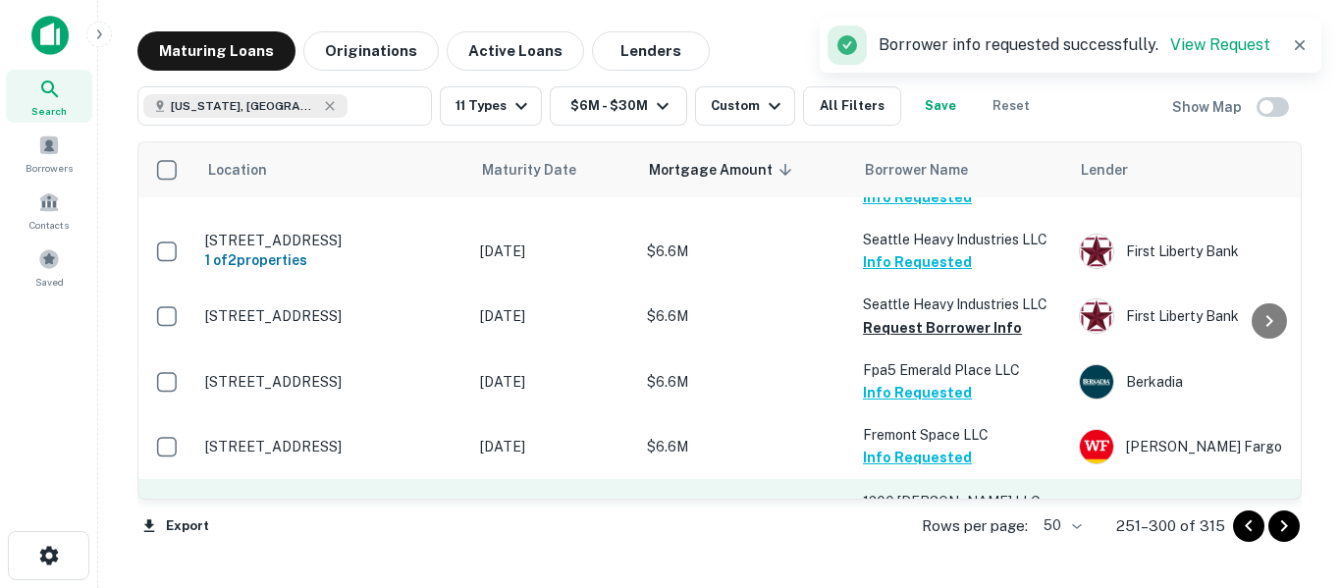
click at [920, 512] on button "Request Borrower Info" at bounding box center [942, 524] width 159 height 24
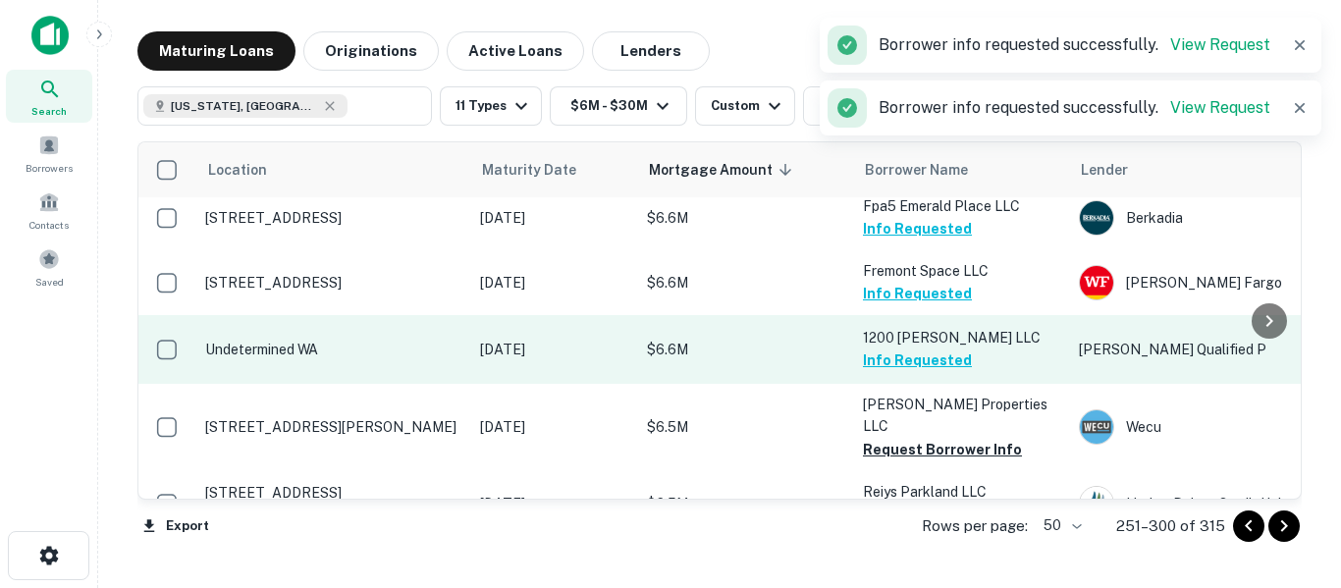
scroll to position [1701, 0]
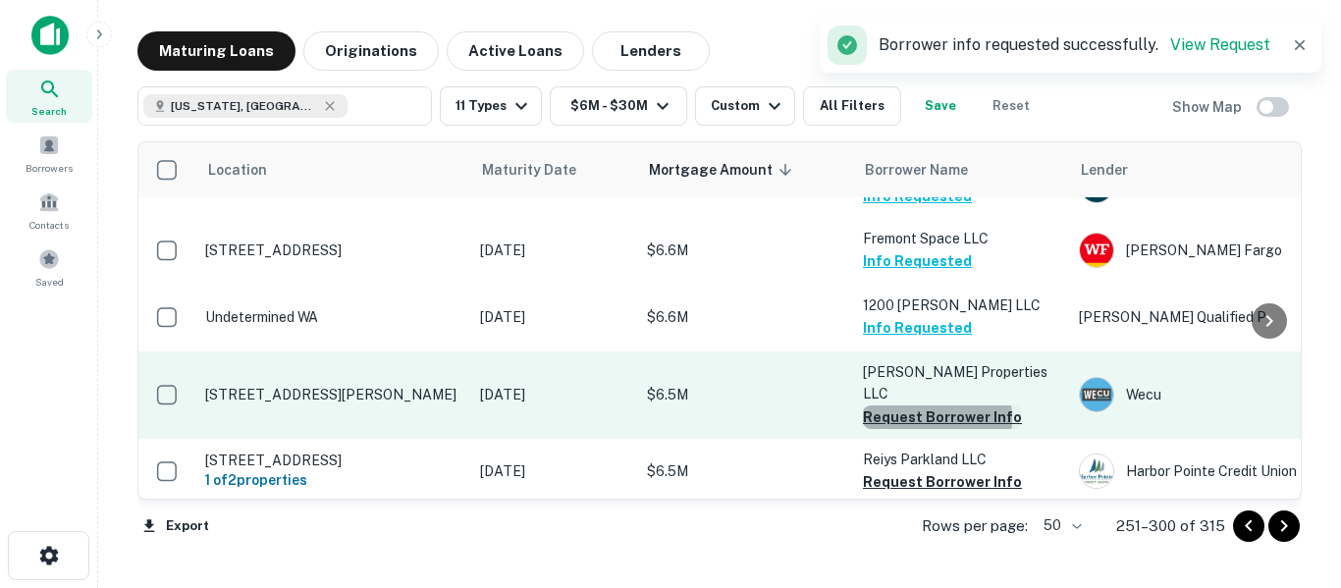
click at [931, 405] on button "Request Borrower Info" at bounding box center [942, 417] width 159 height 24
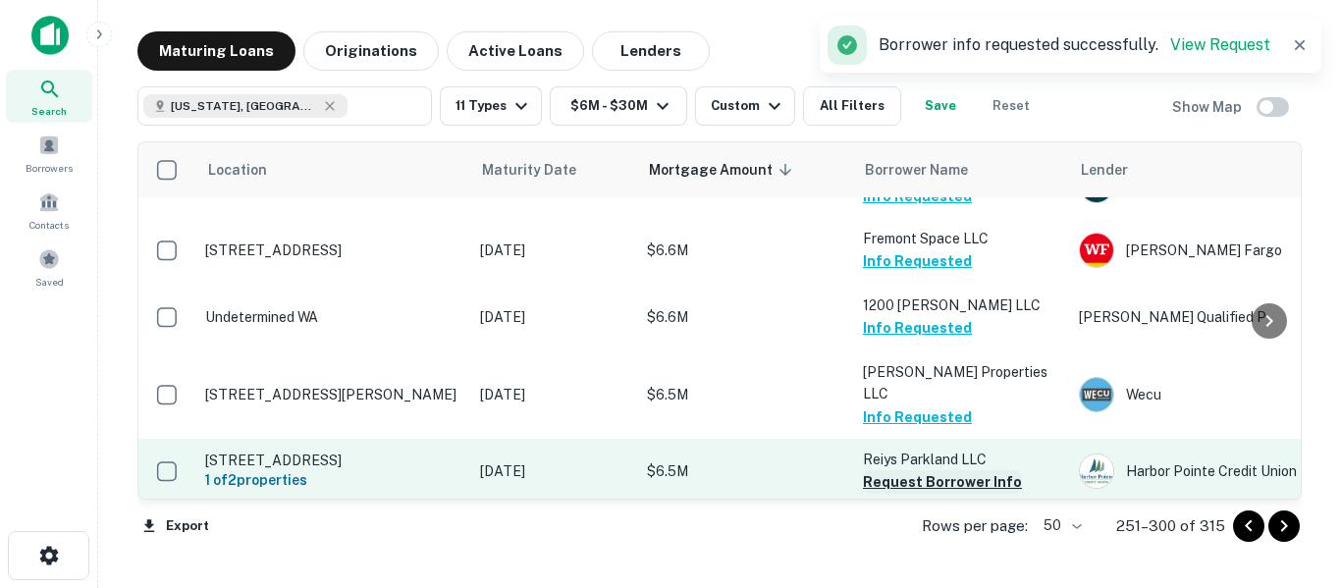
click at [906, 470] on button "Request Borrower Info" at bounding box center [942, 482] width 159 height 24
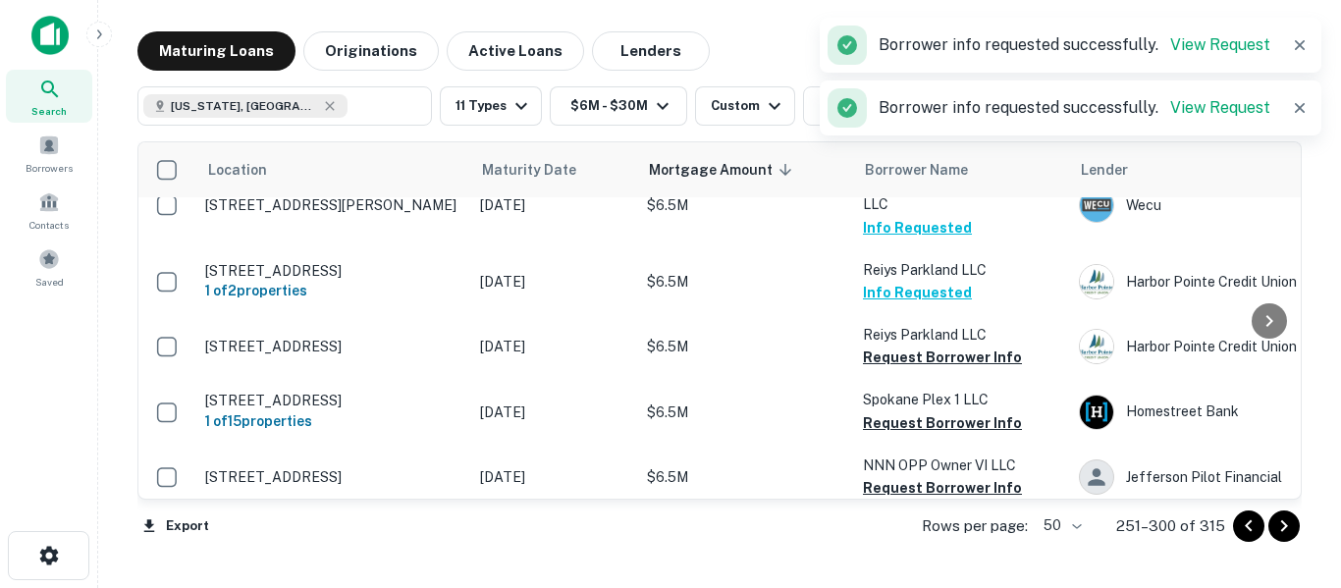
scroll to position [1897, 0]
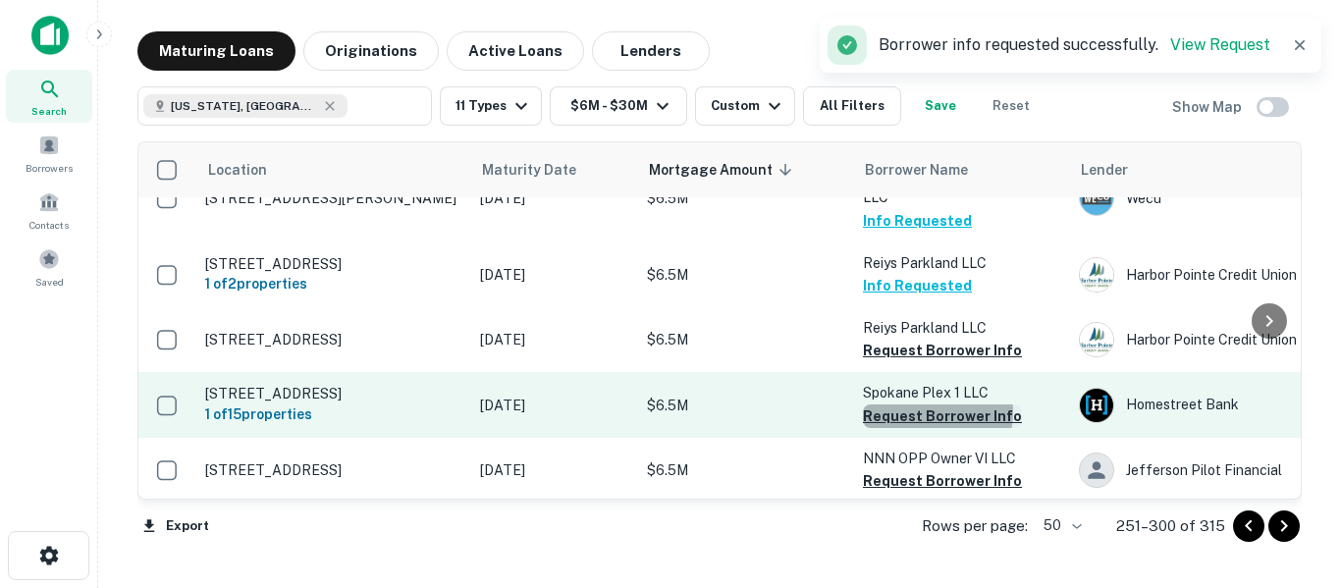
click at [920, 404] on button "Request Borrower Info" at bounding box center [942, 416] width 159 height 24
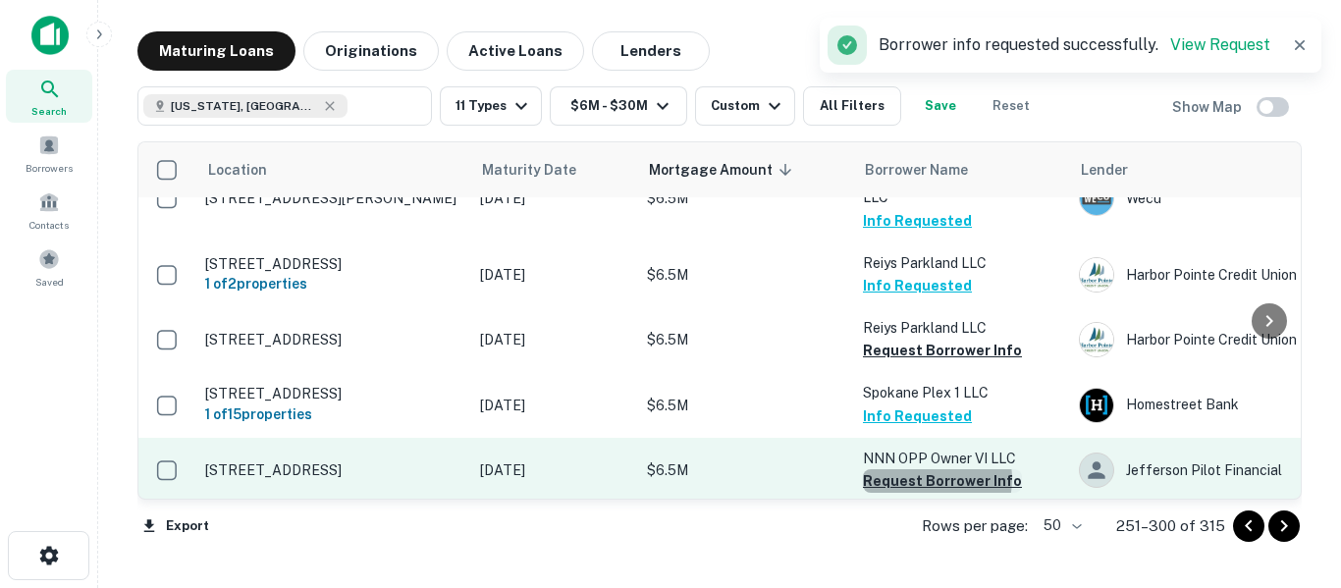
click at [923, 469] on button "Request Borrower Info" at bounding box center [942, 481] width 159 height 24
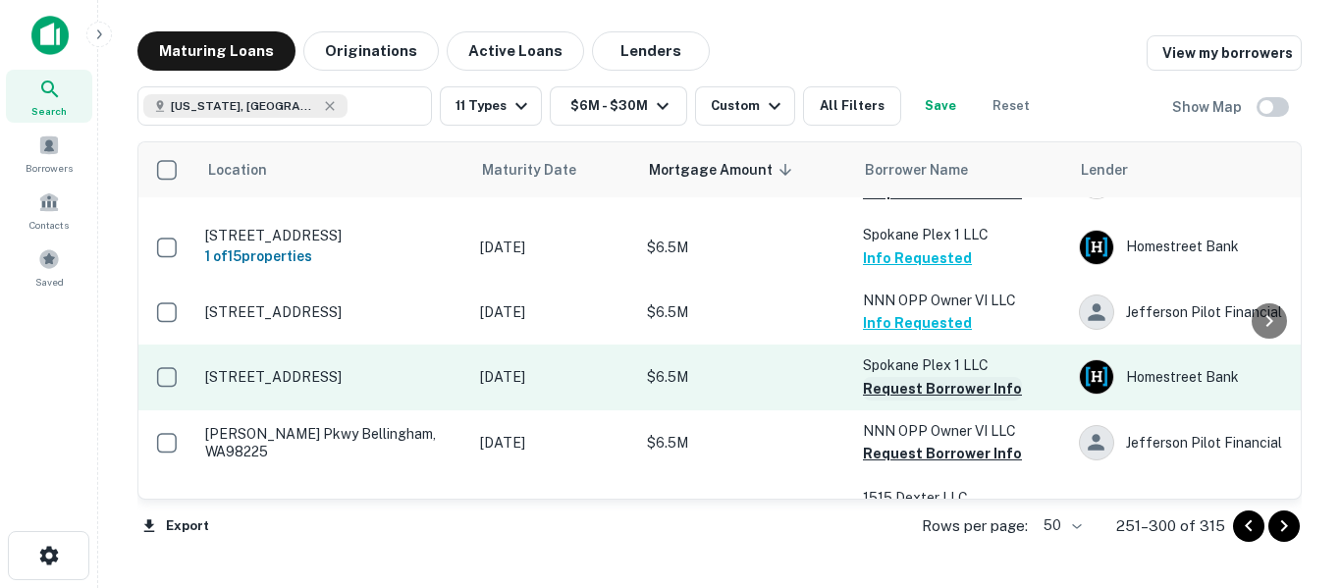
scroll to position [2061, 0]
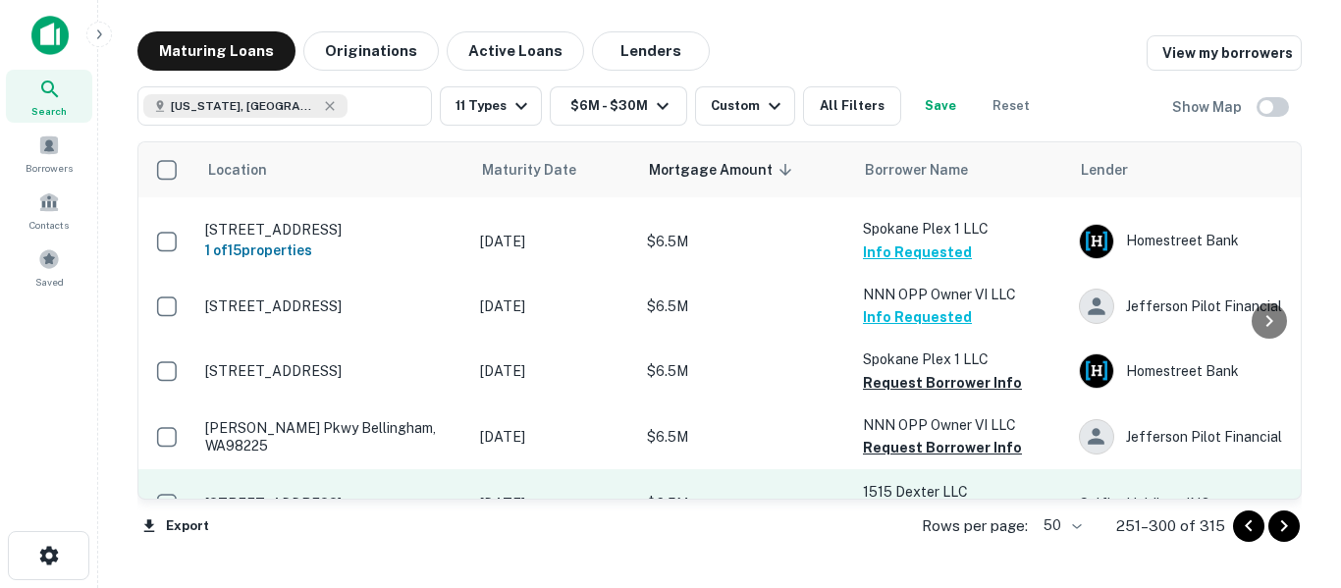
click at [930, 503] on button "Request Borrower Info" at bounding box center [942, 515] width 159 height 24
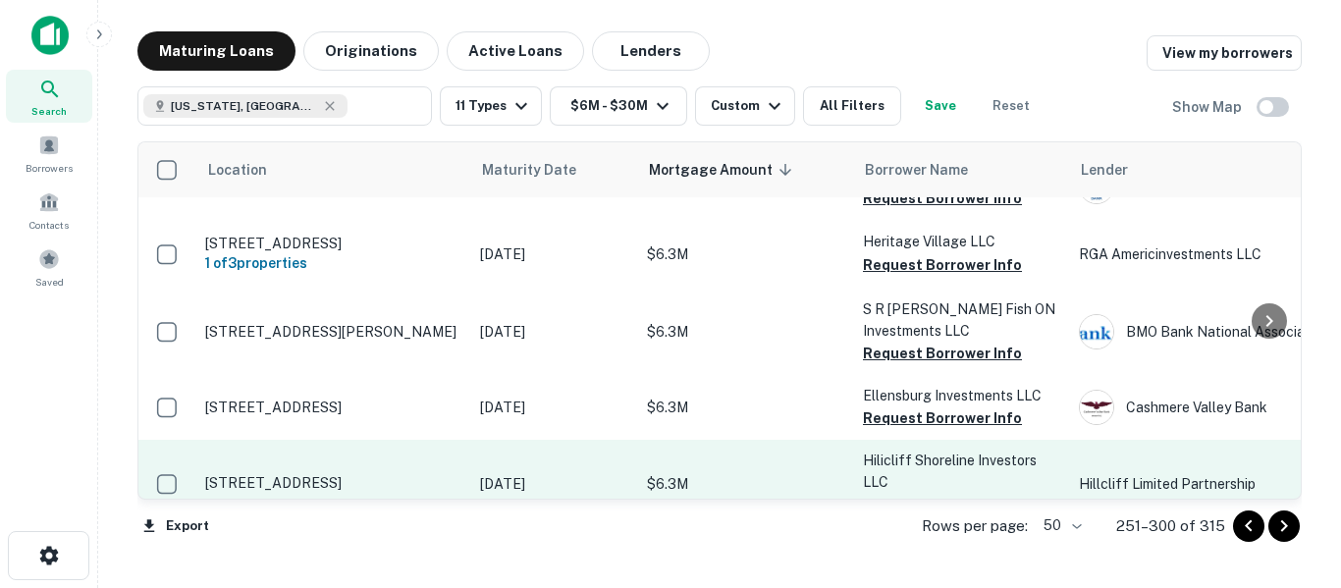
scroll to position [3225, 0]
